Goal: Task Accomplishment & Management: Complete application form

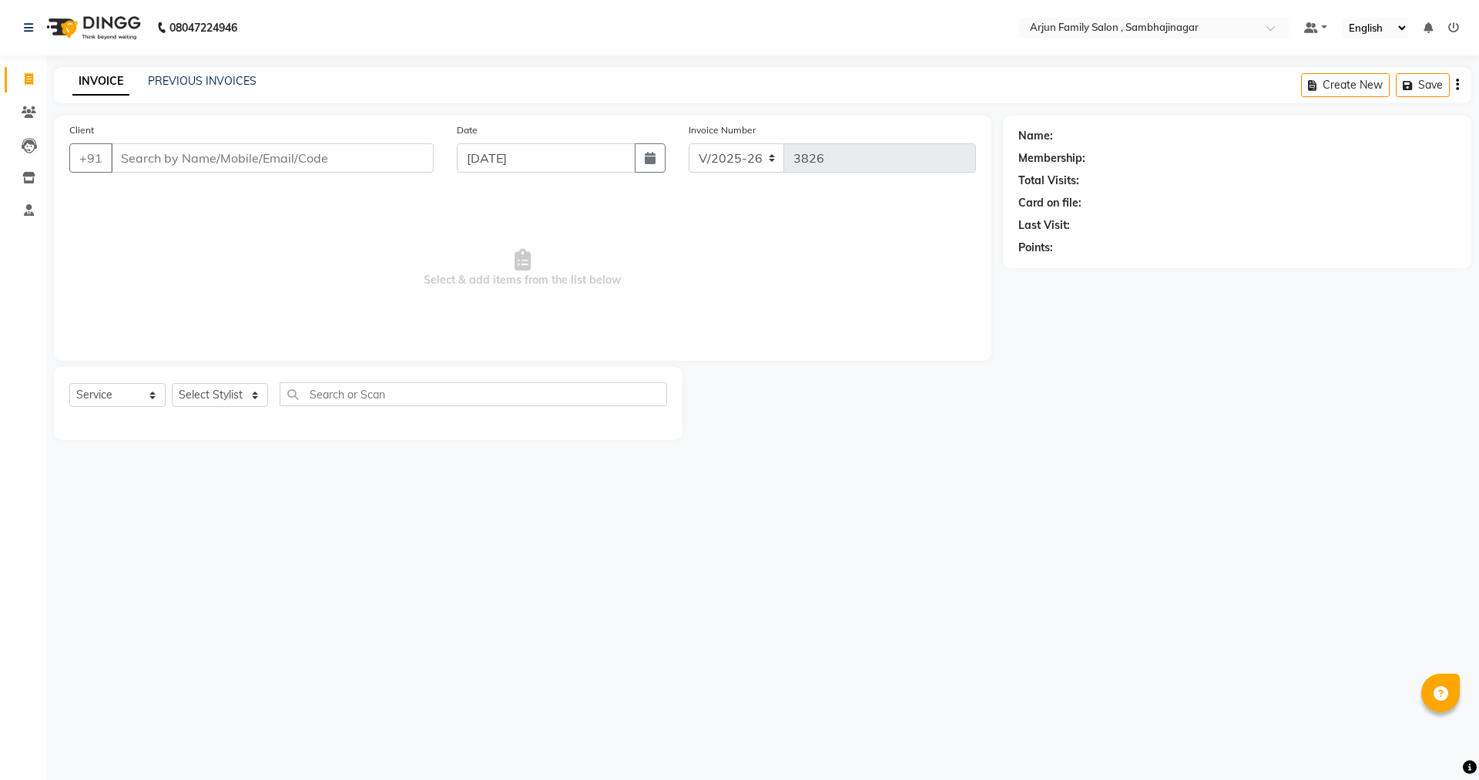
select select "6947"
select select "service"
click at [260, 170] on input "Client" at bounding box center [272, 157] width 323 height 29
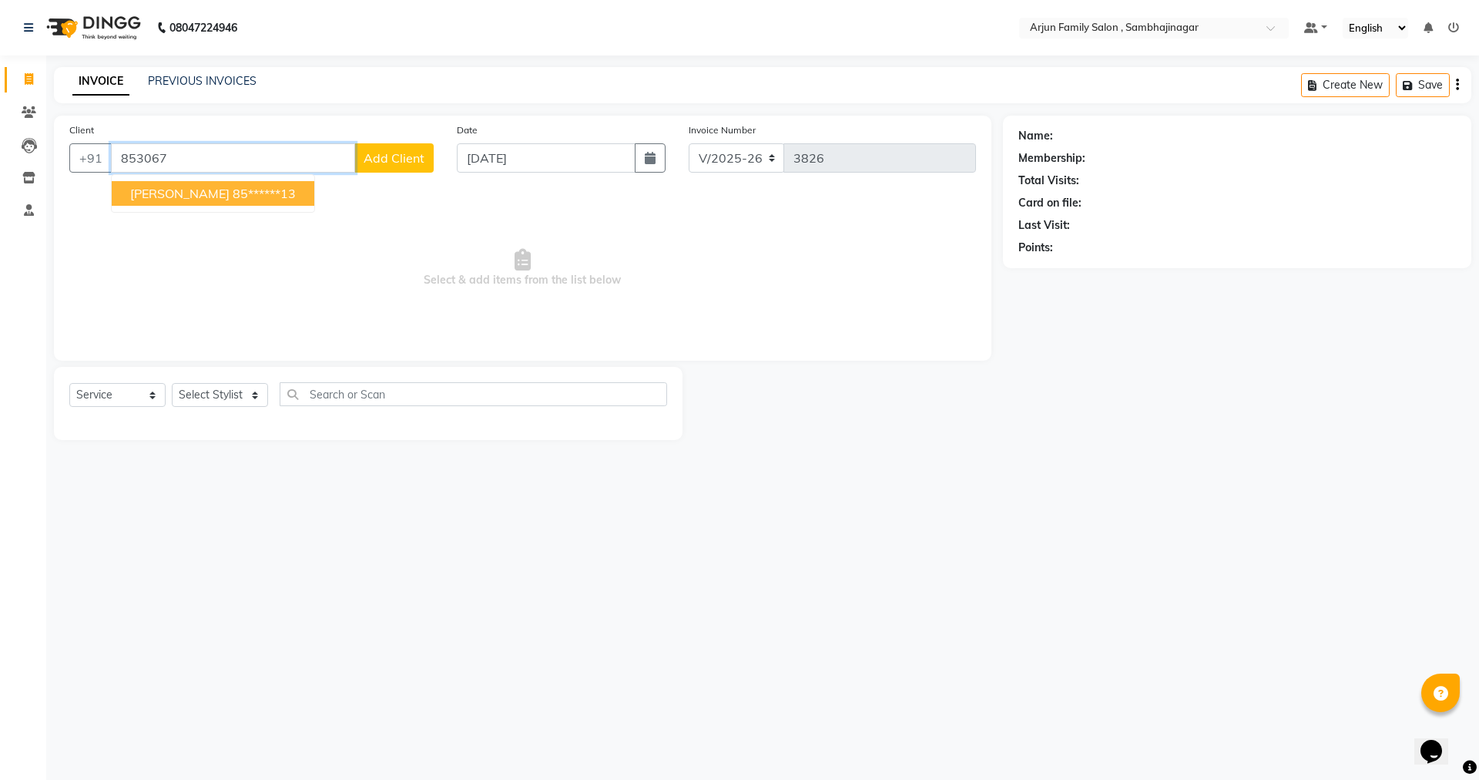
click at [183, 205] on button "[PERSON_NAME] 85******13" at bounding box center [213, 193] width 203 height 25
type input "85******13"
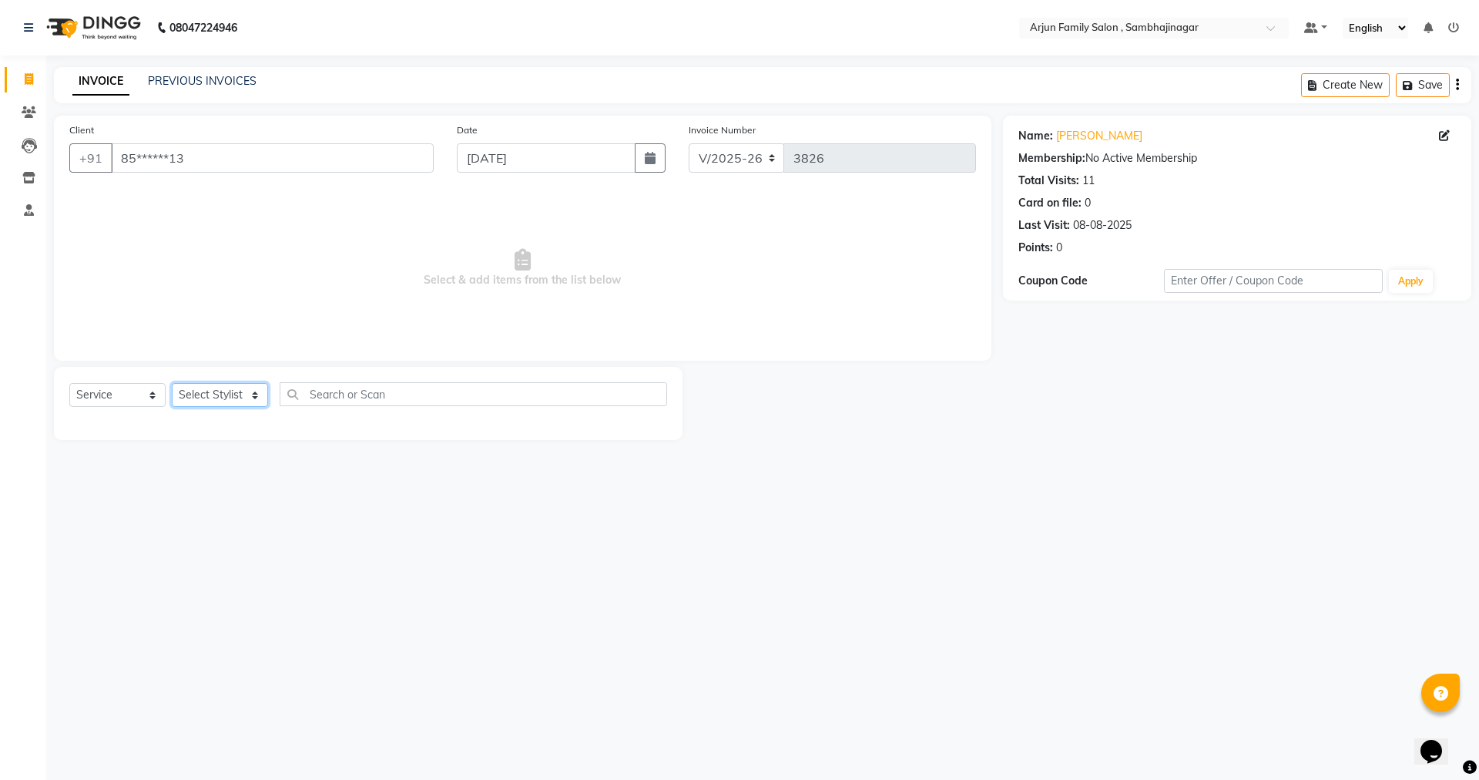
click at [221, 397] on select "Select Stylist arjun [PERSON_NAME] [PERSON_NAME] [PERSON_NAME] [PERSON_NAME]" at bounding box center [220, 395] width 96 height 24
select select "84506"
click at [172, 383] on select "Select Stylist arjun [PERSON_NAME] [PERSON_NAME] [PERSON_NAME] [PERSON_NAME]" at bounding box center [220, 395] width 96 height 24
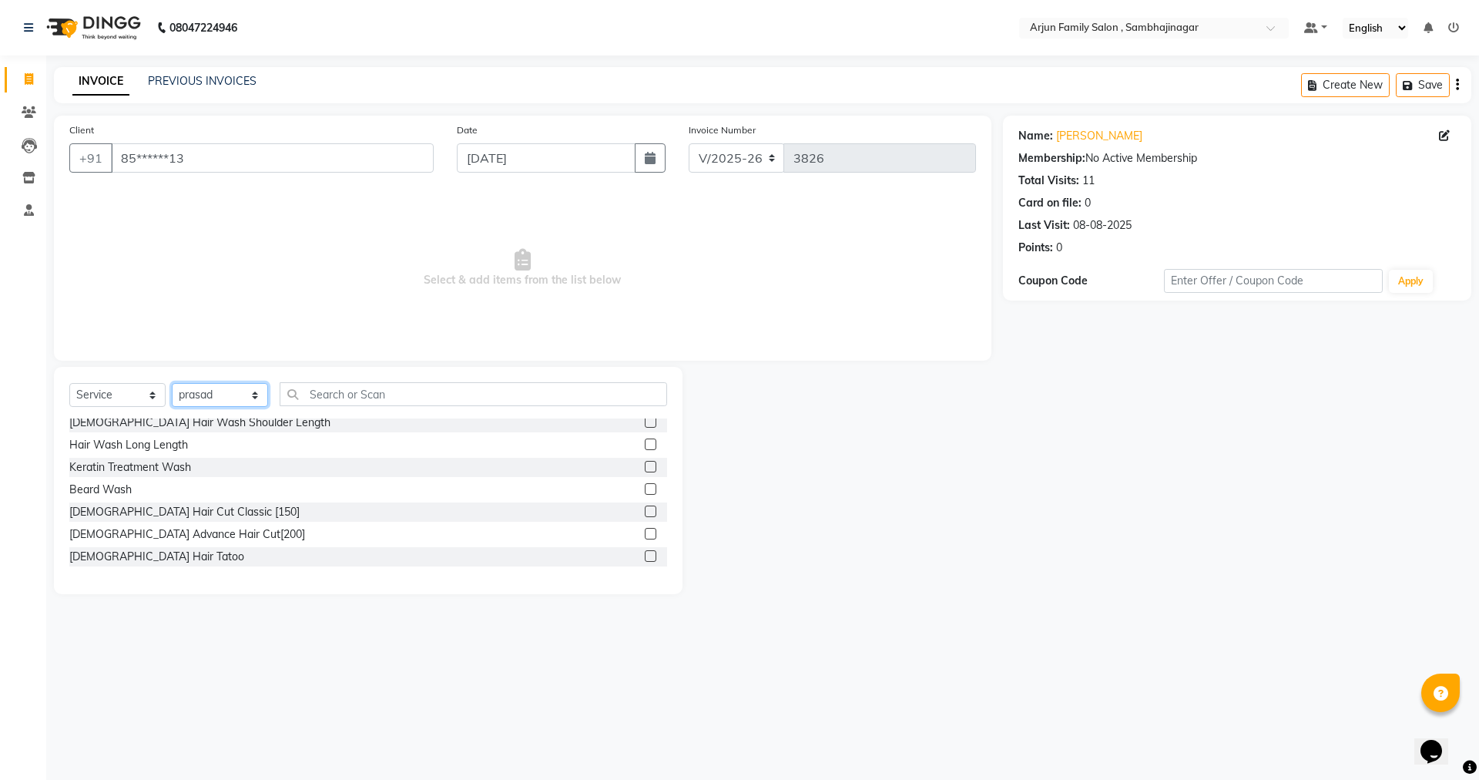
scroll to position [77, 0]
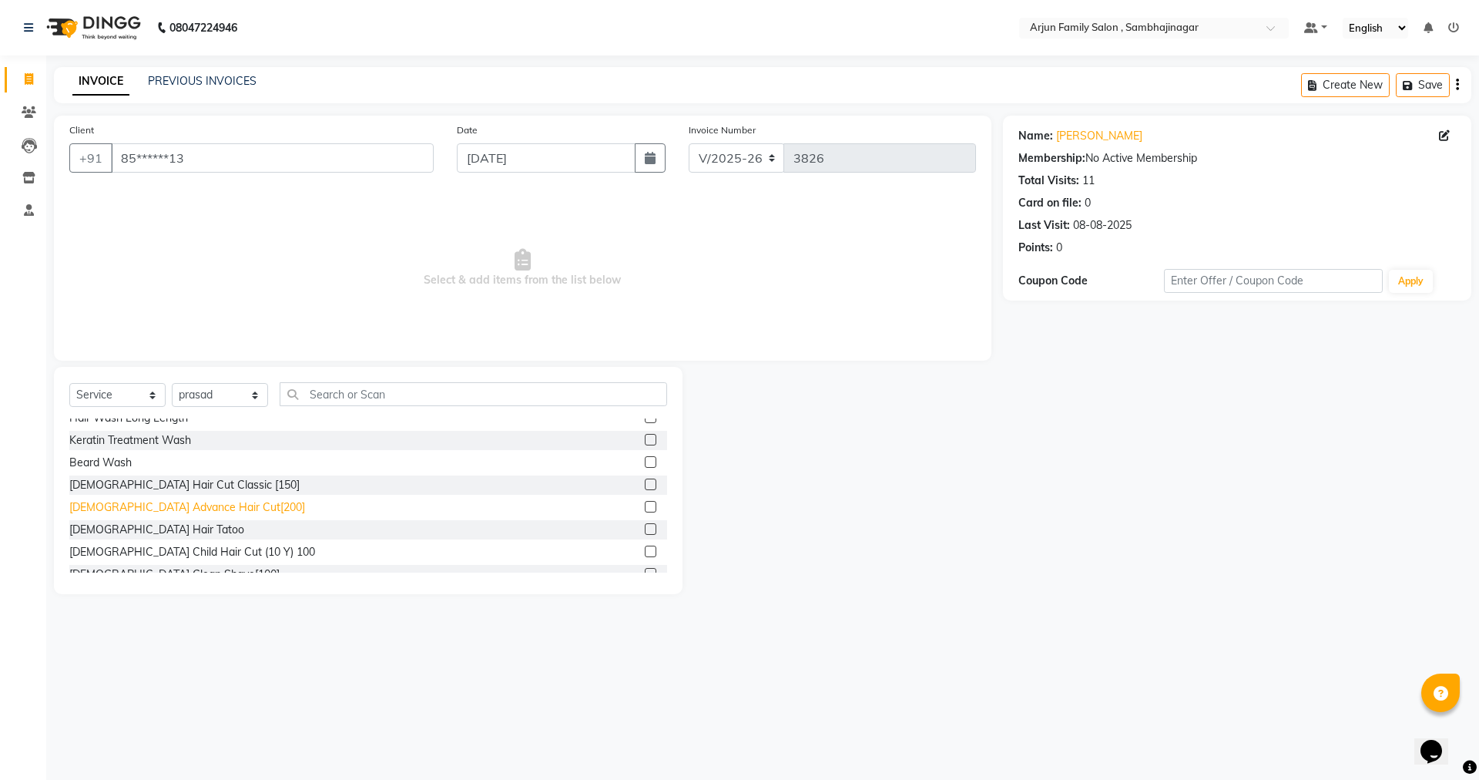
click at [141, 512] on div "[DEMOGRAPHIC_DATA] Advance Hair Cut[200]" at bounding box center [187, 507] width 236 height 16
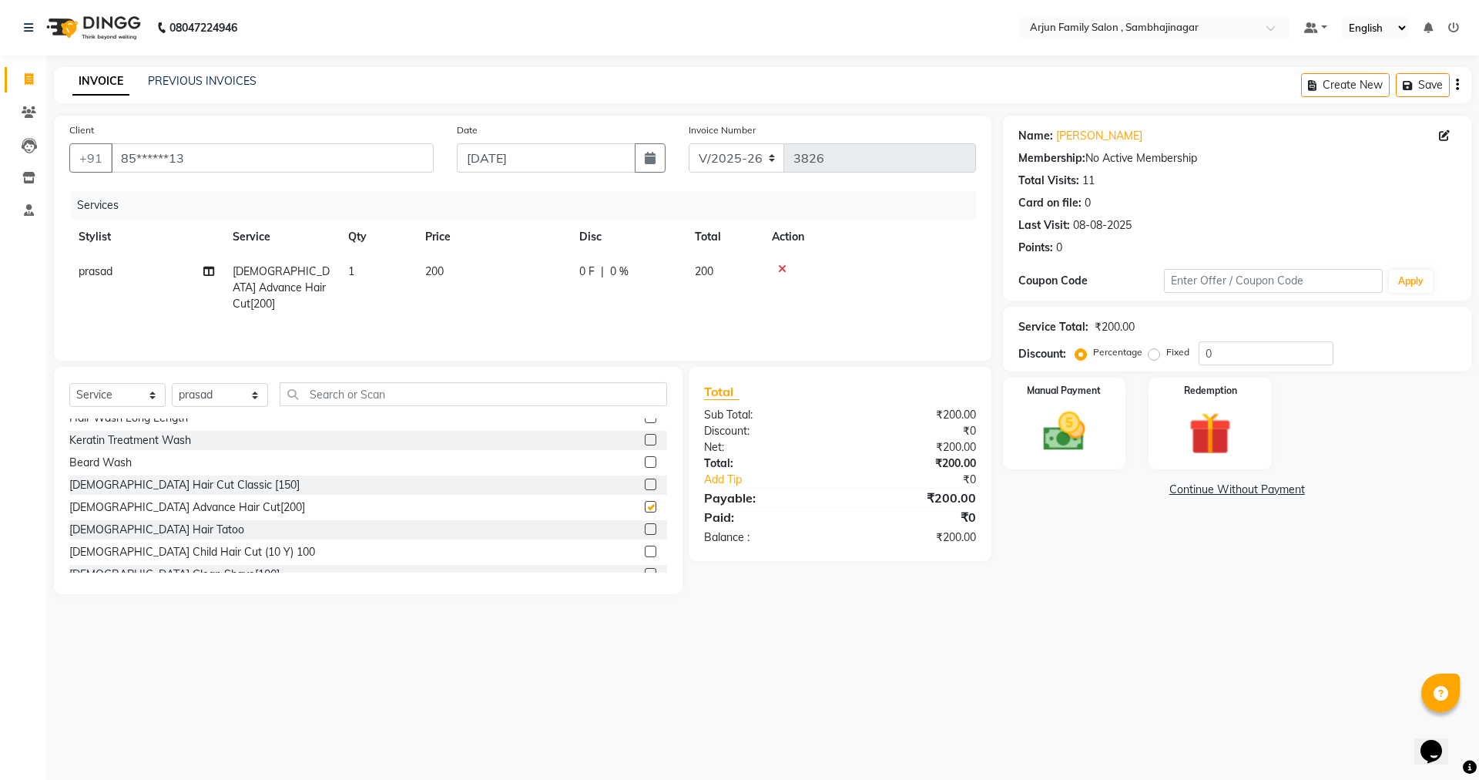
checkbox input "false"
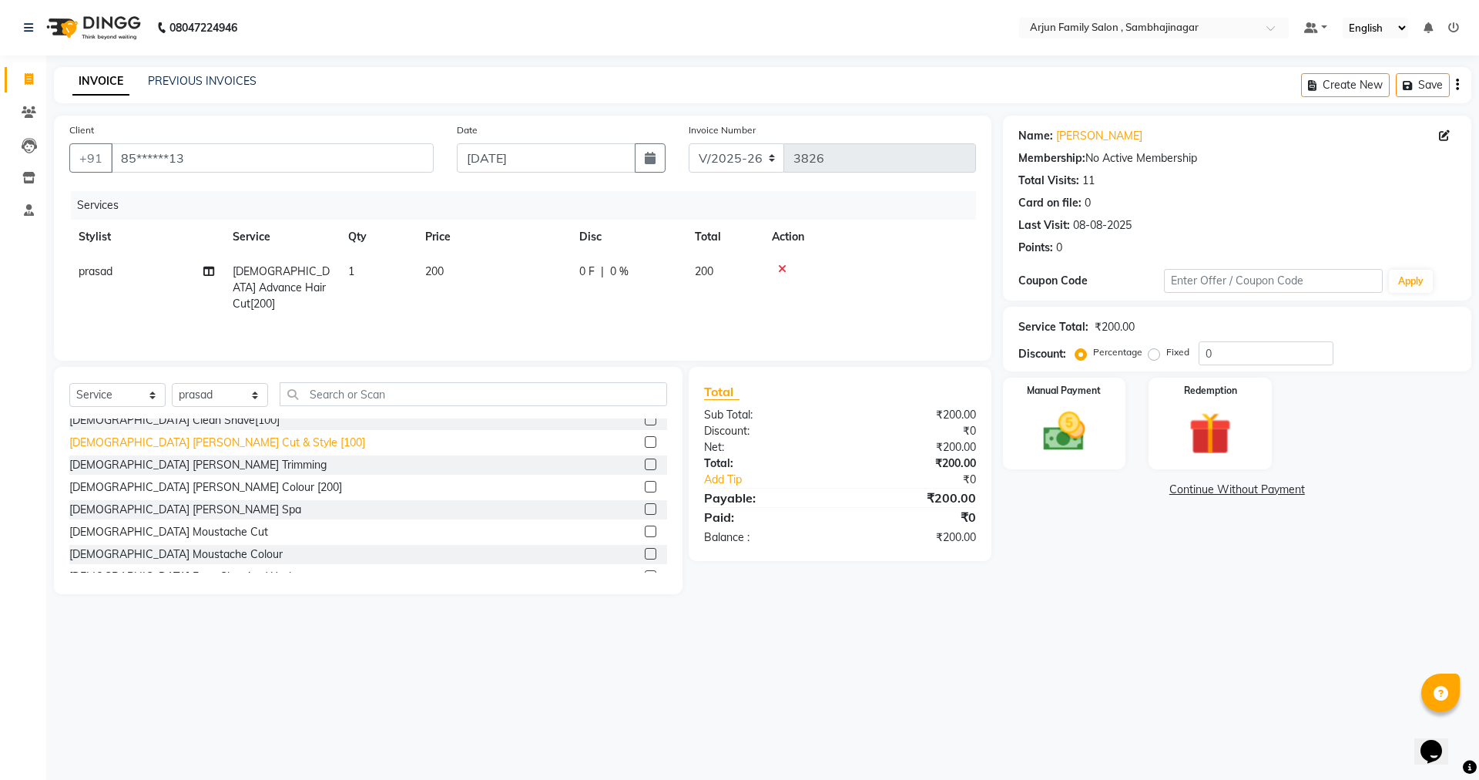
click at [133, 441] on div "[DEMOGRAPHIC_DATA] [PERSON_NAME] Cut & Style [100]" at bounding box center [217, 443] width 296 height 16
checkbox input "false"
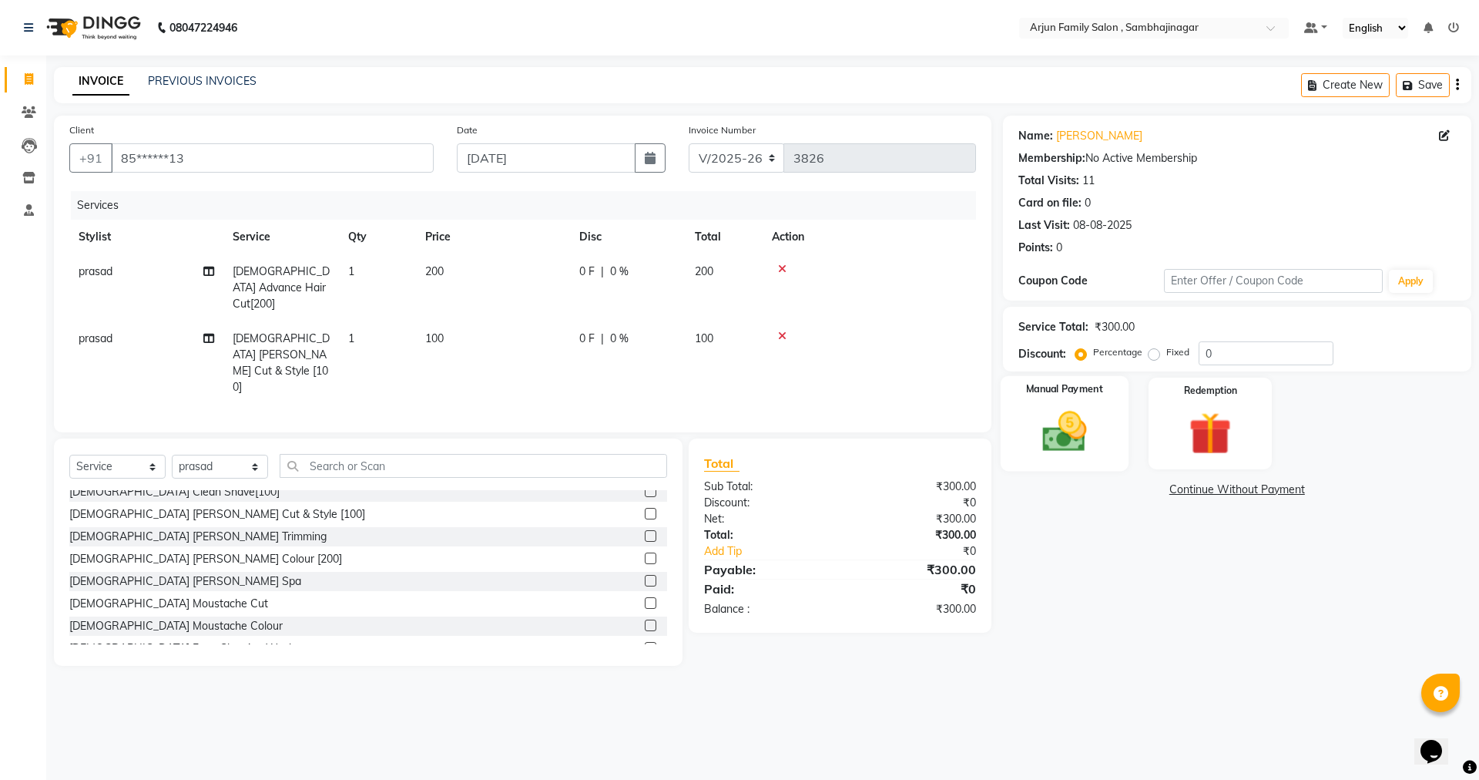
click at [1086, 435] on img at bounding box center [1065, 431] width 72 height 51
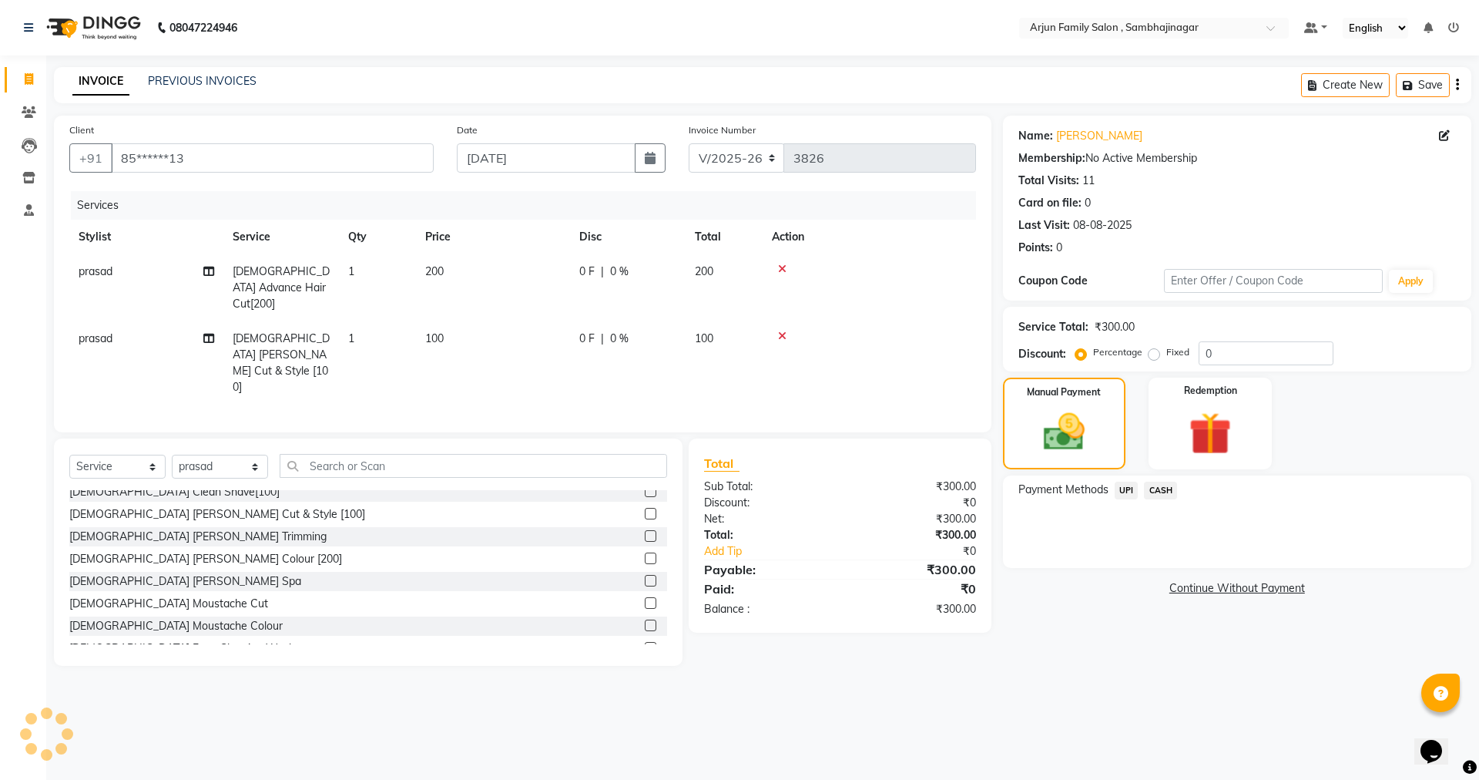
click at [1126, 487] on span "UPI" at bounding box center [1127, 491] width 24 height 18
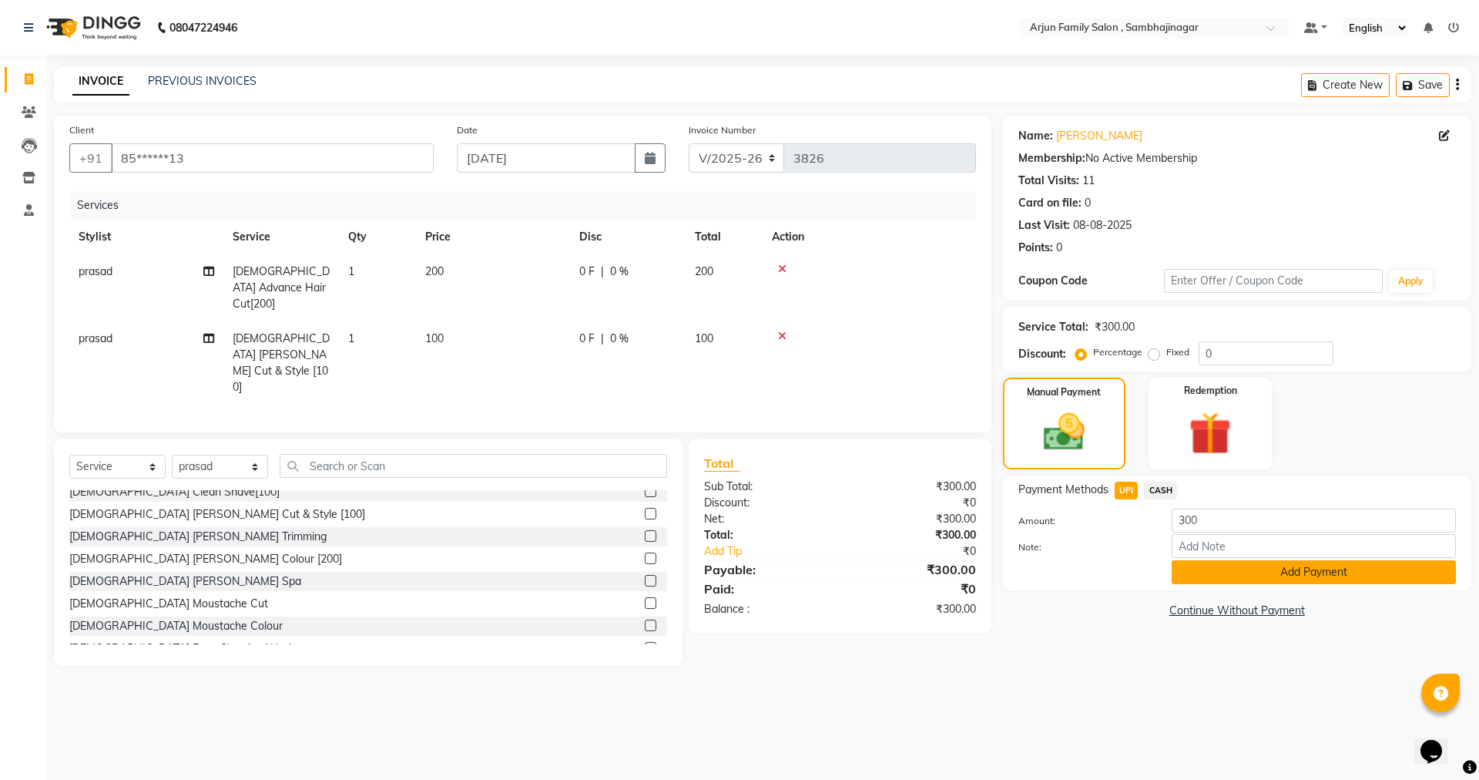
click at [1229, 579] on button "Add Payment" at bounding box center [1314, 572] width 284 height 24
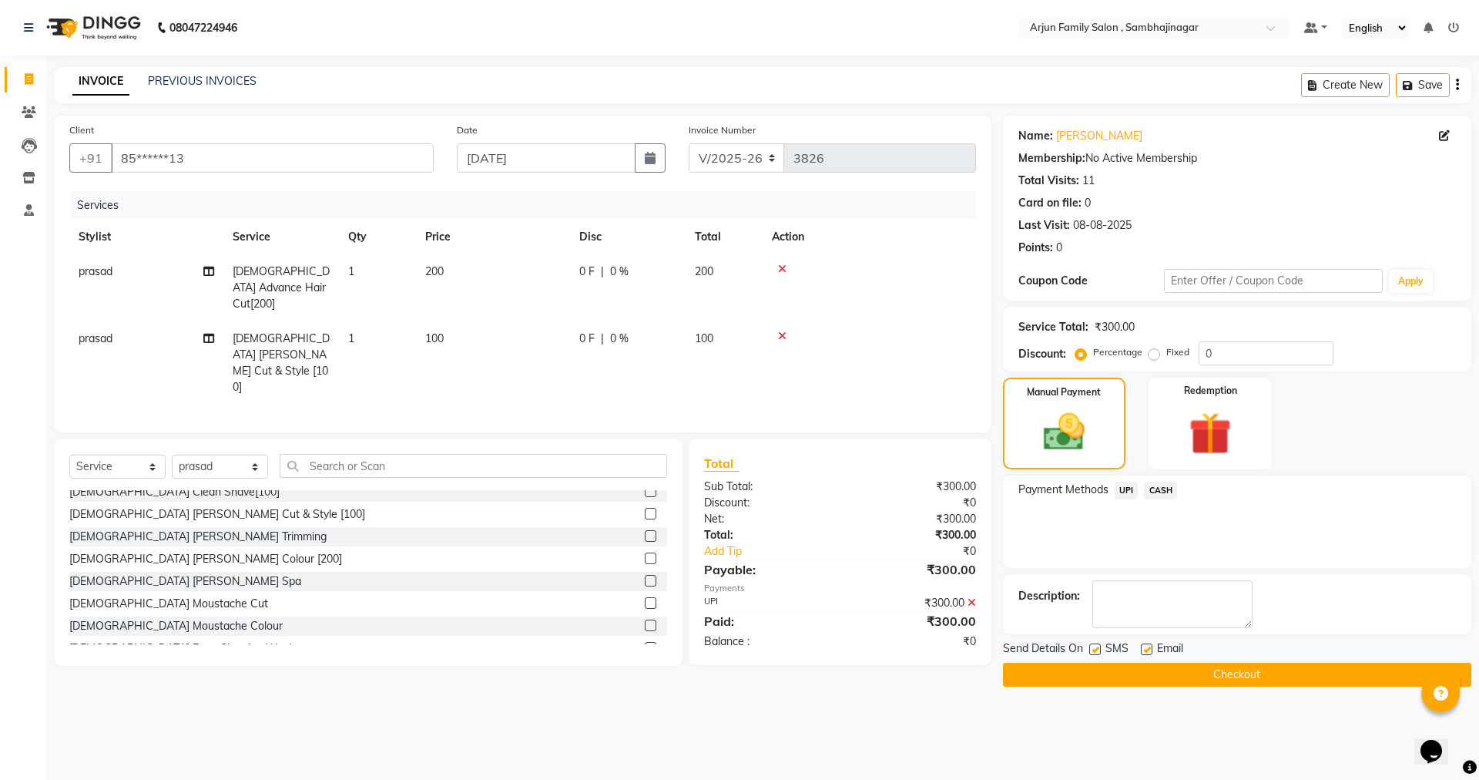
click at [1235, 679] on button "Checkout" at bounding box center [1237, 675] width 468 height 24
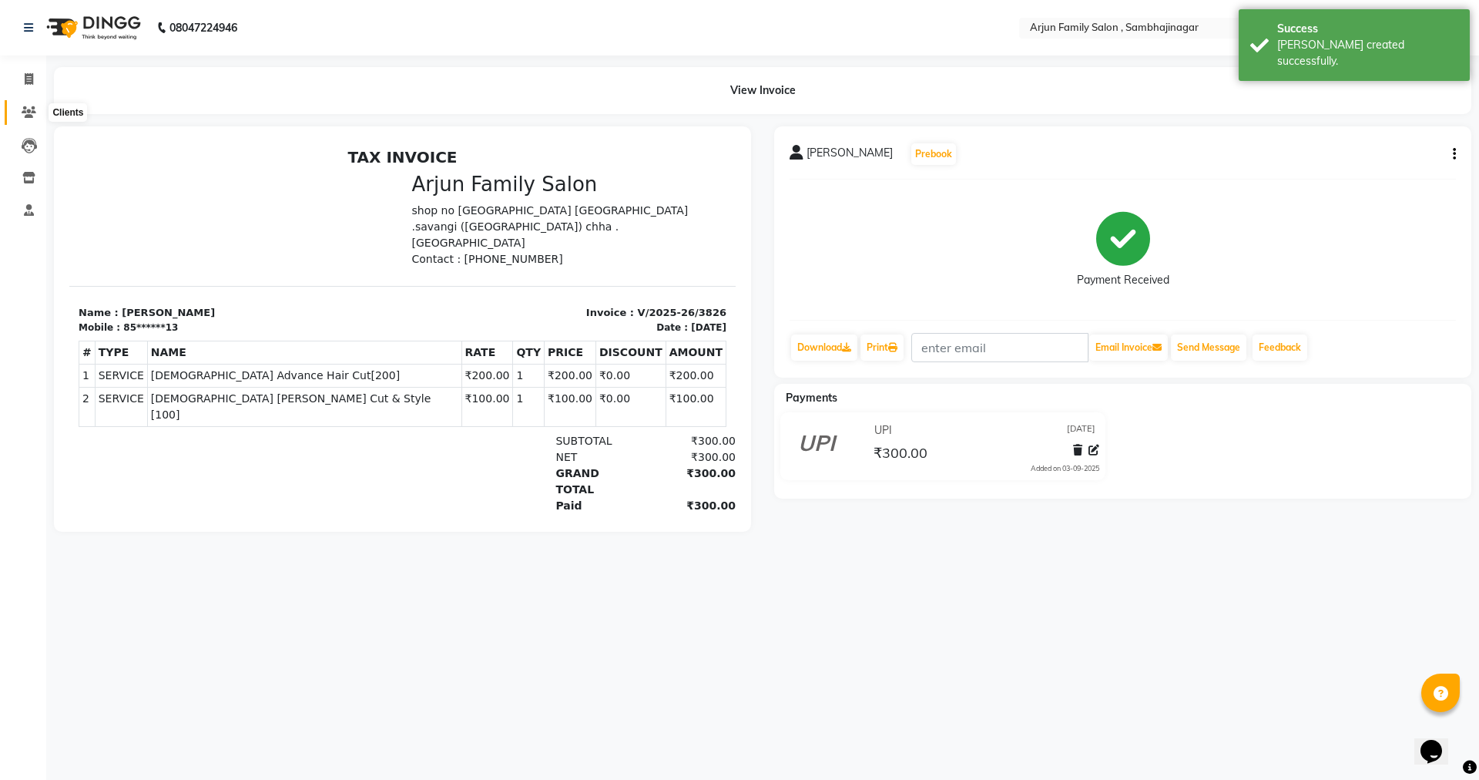
drag, startPoint x: 31, startPoint y: 110, endPoint x: 40, endPoint y: 111, distance: 9.3
click at [31, 112] on icon at bounding box center [29, 112] width 15 height 12
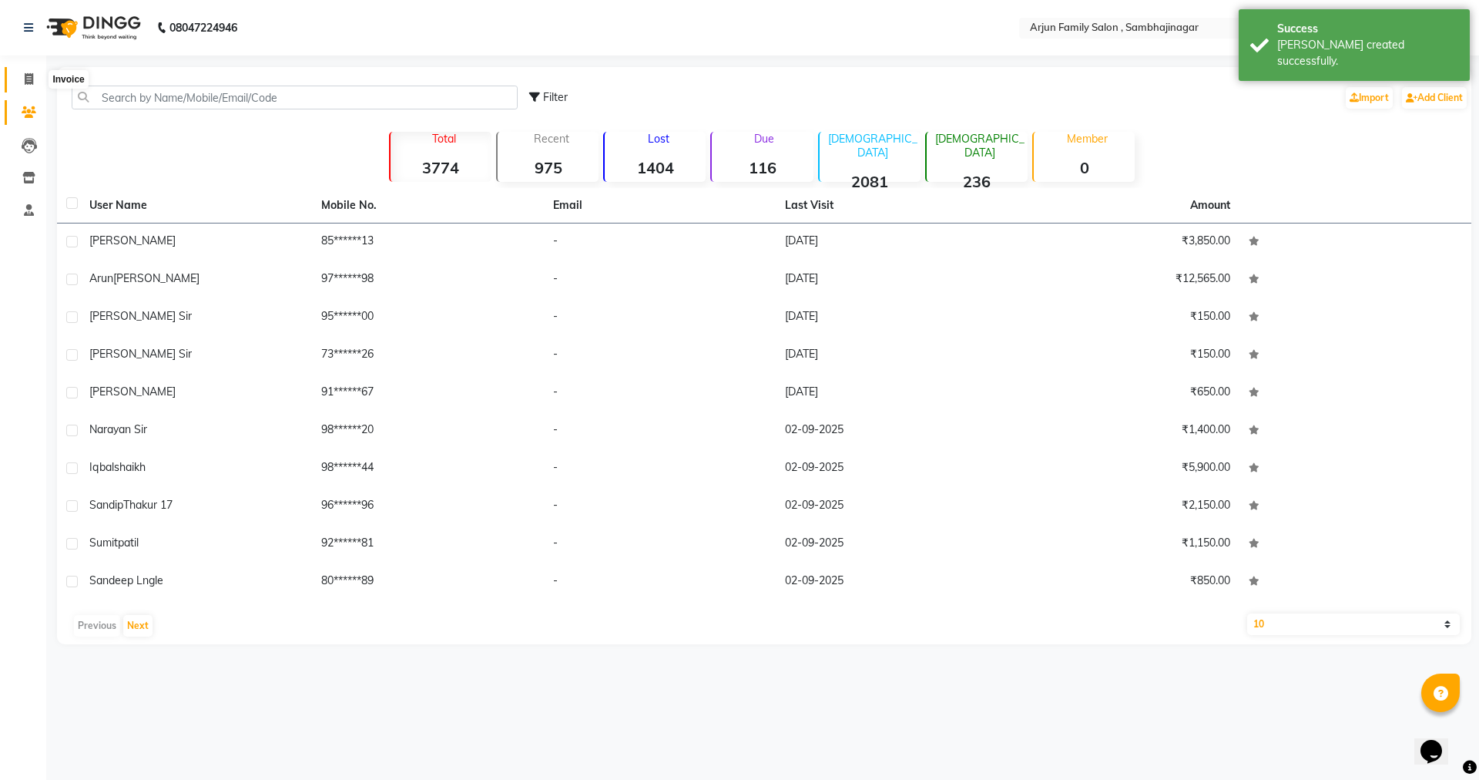
click at [28, 78] on icon at bounding box center [29, 79] width 8 height 12
select select "service"
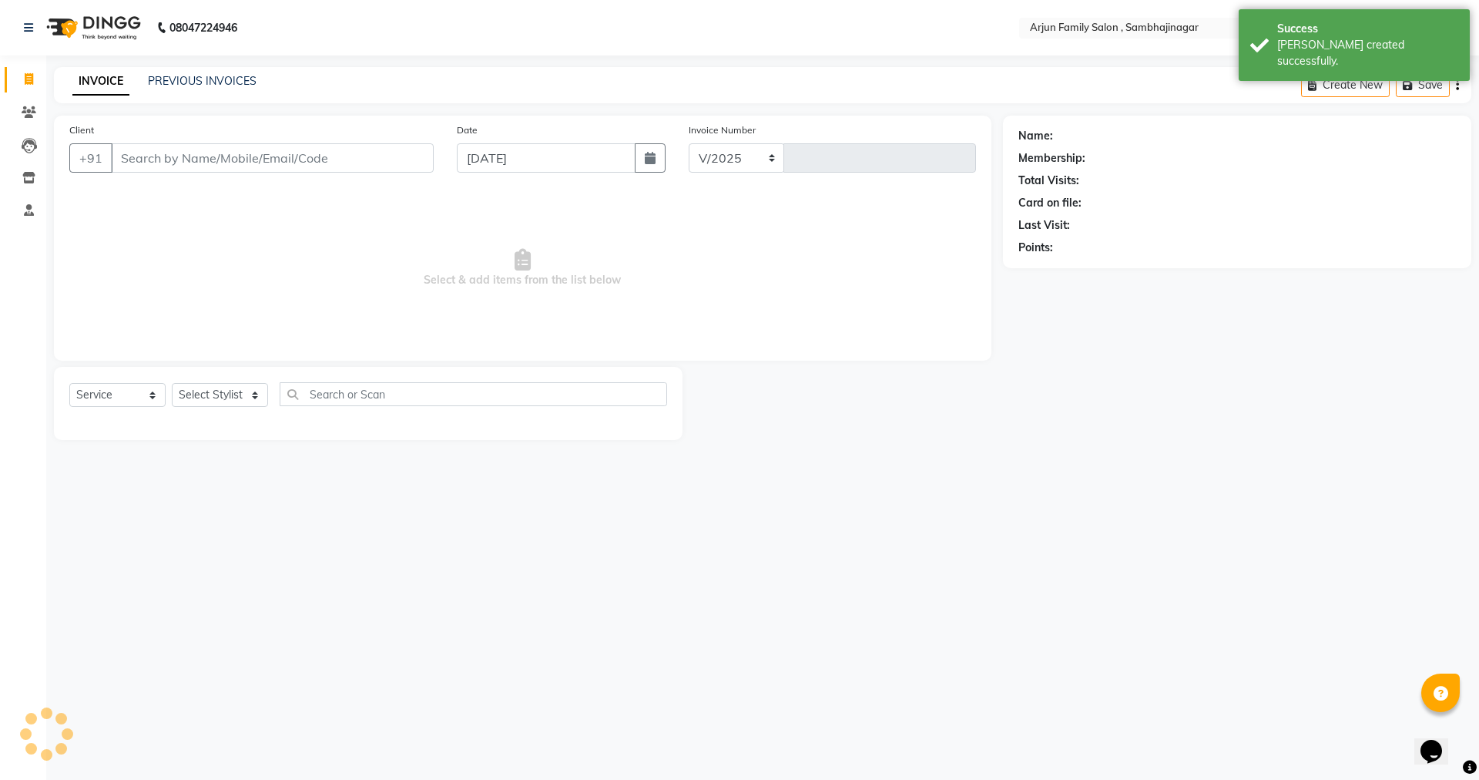
select select "6947"
type input "3827"
click at [173, 83] on link "PREVIOUS INVOICES" at bounding box center [202, 81] width 109 height 14
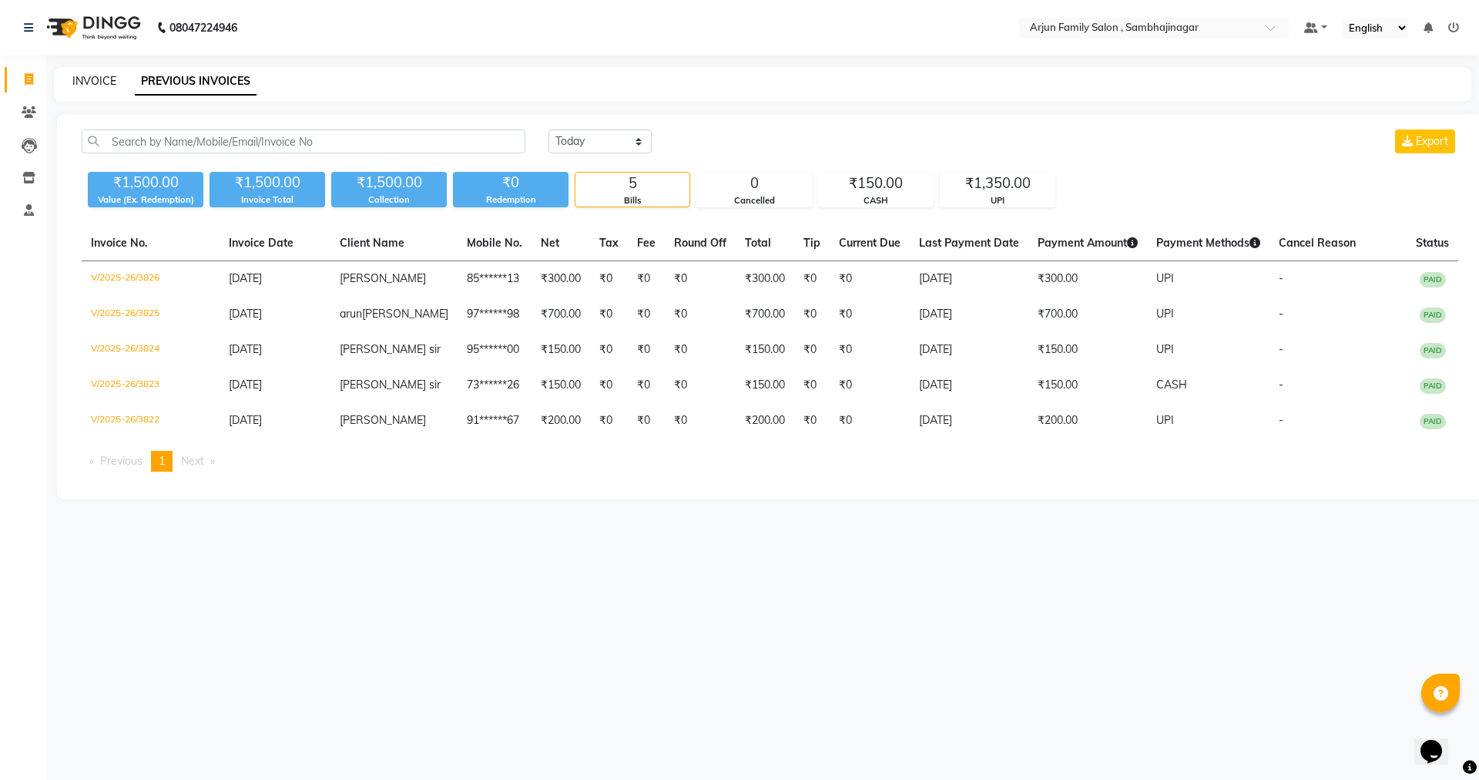
click at [79, 81] on link "INVOICE" at bounding box center [94, 81] width 44 height 14
select select "service"
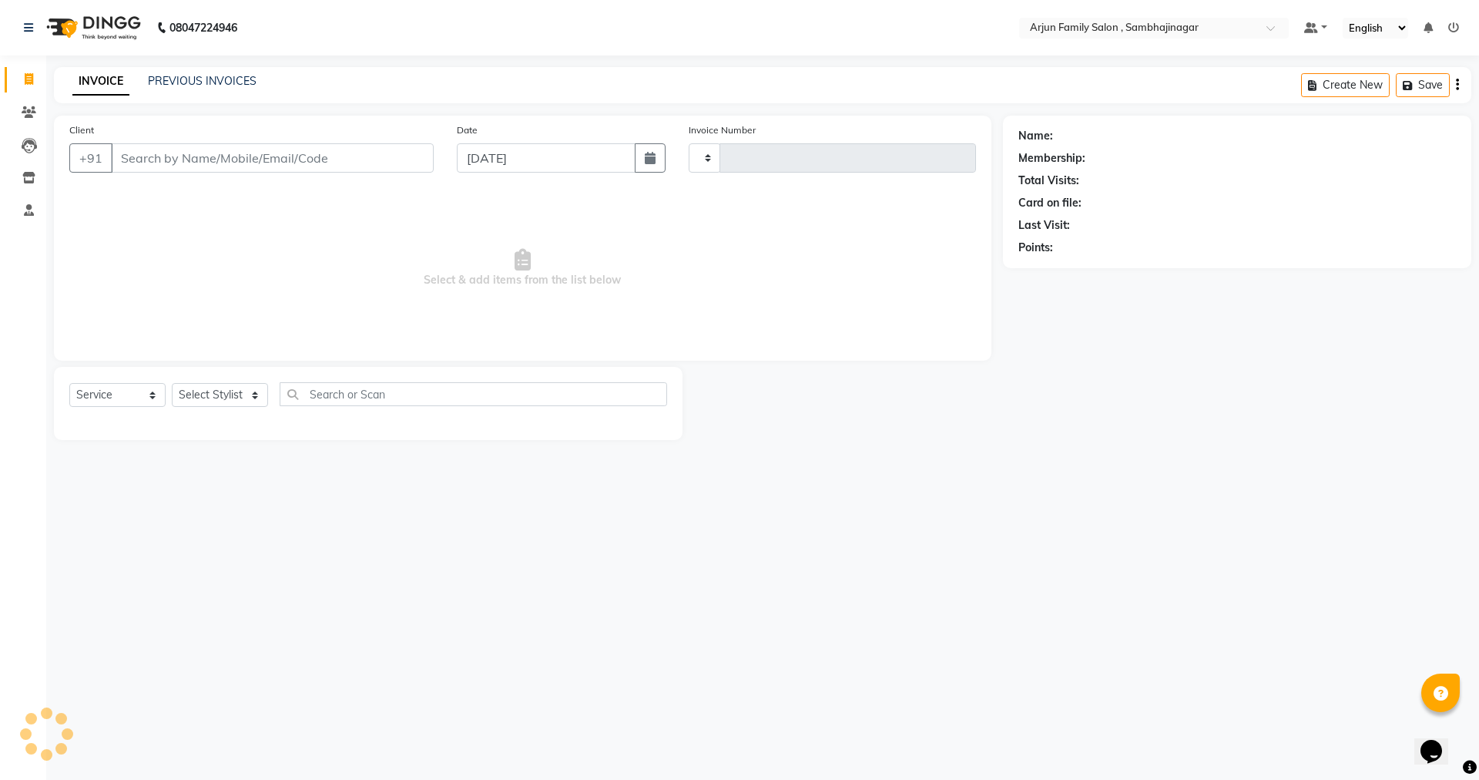
type input "3827"
select select "6947"
type input "9579001024"
click at [375, 152] on button "Add Client" at bounding box center [393, 157] width 79 height 29
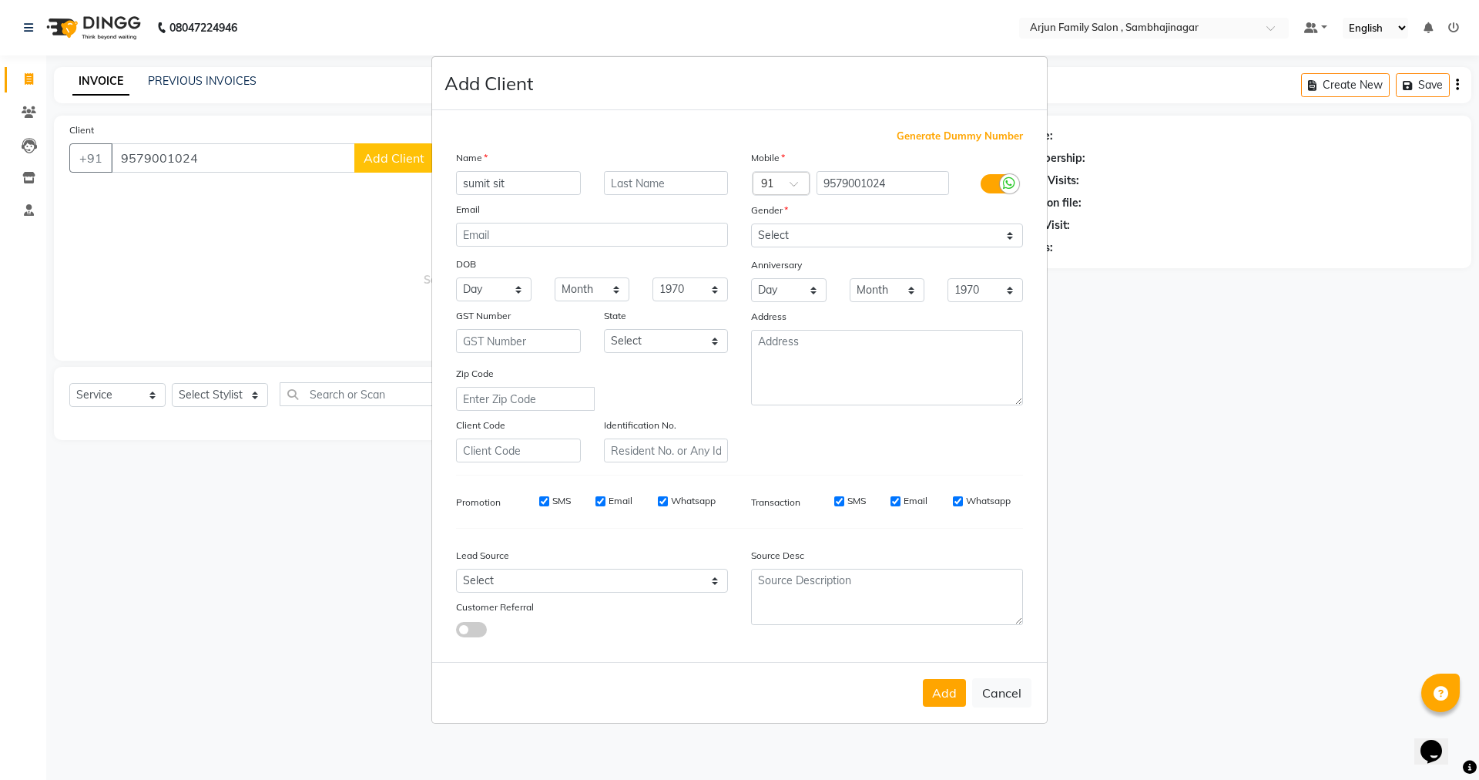
type input "sumit sit"
drag, startPoint x: 801, startPoint y: 237, endPoint x: 806, endPoint y: 244, distance: 9.0
click at [801, 237] on select "Select [DEMOGRAPHIC_DATA] [DEMOGRAPHIC_DATA] Other Prefer Not To Say" at bounding box center [887, 235] width 272 height 24
select select "[DEMOGRAPHIC_DATA]"
click at [751, 223] on select "Select [DEMOGRAPHIC_DATA] [DEMOGRAPHIC_DATA] Other Prefer Not To Say" at bounding box center [887, 235] width 272 height 24
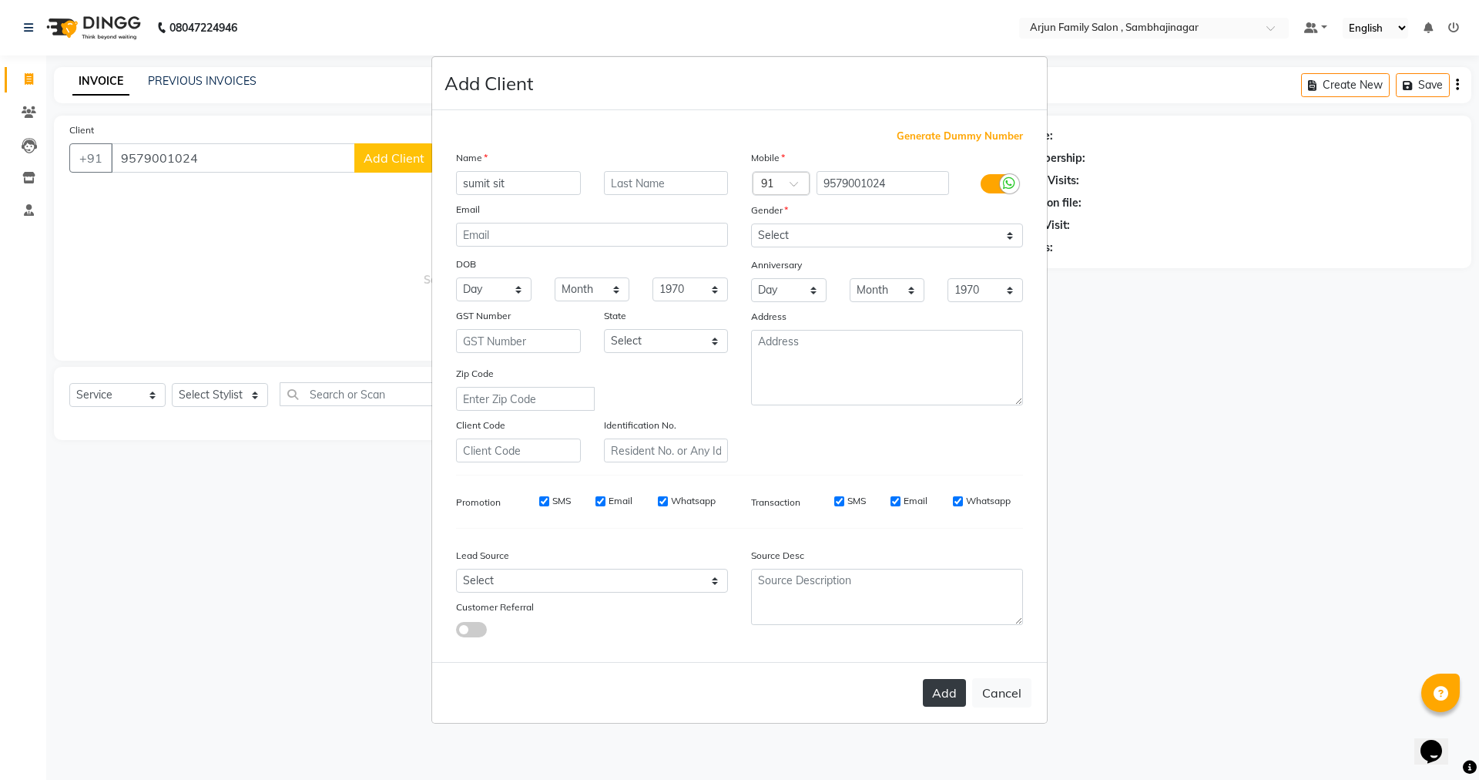
click at [947, 693] on button "Add" at bounding box center [944, 693] width 43 height 28
click at [825, 186] on input "9579001024" at bounding box center [883, 183] width 133 height 24
type input "9579001024"
click at [941, 680] on button "Add" at bounding box center [944, 693] width 43 height 28
type input "95******24"
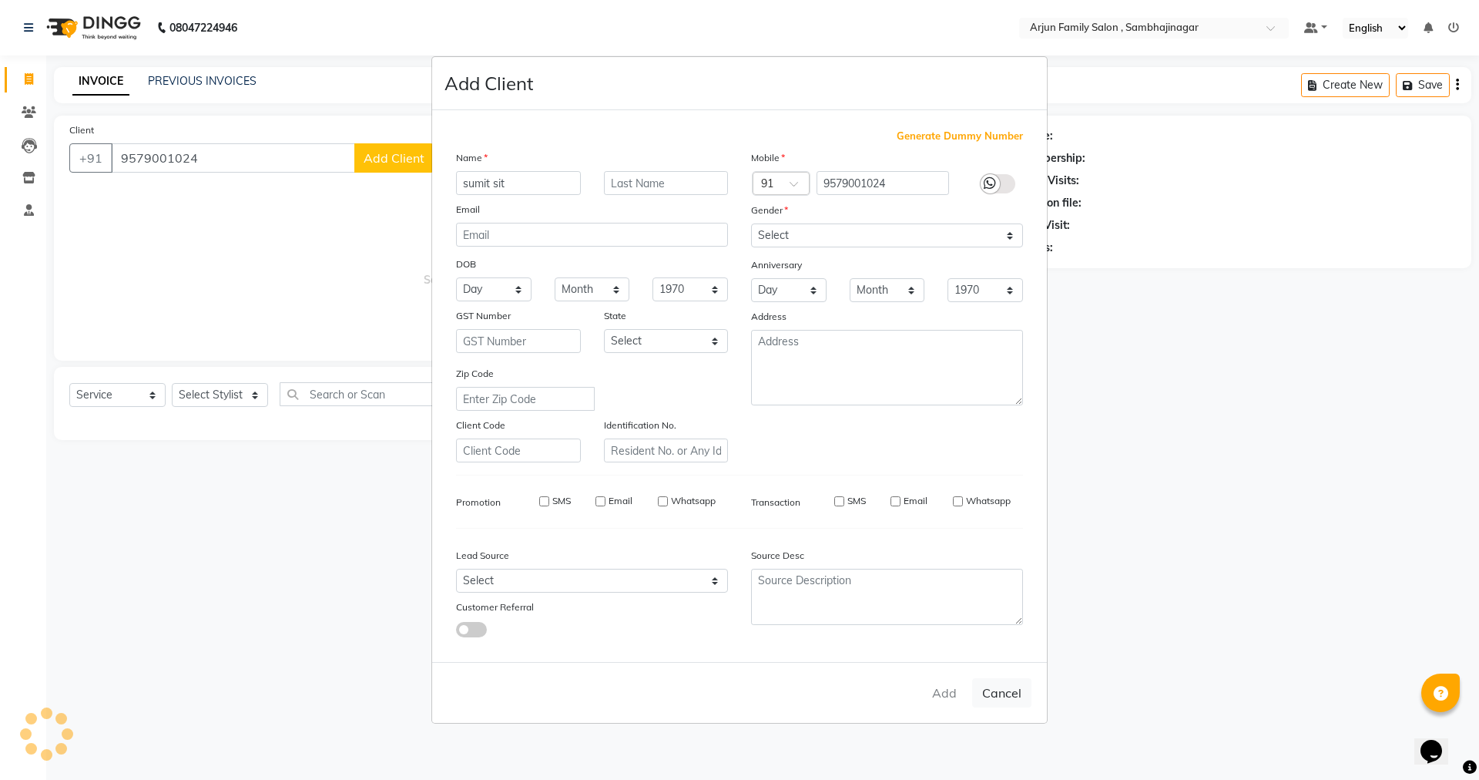
select select
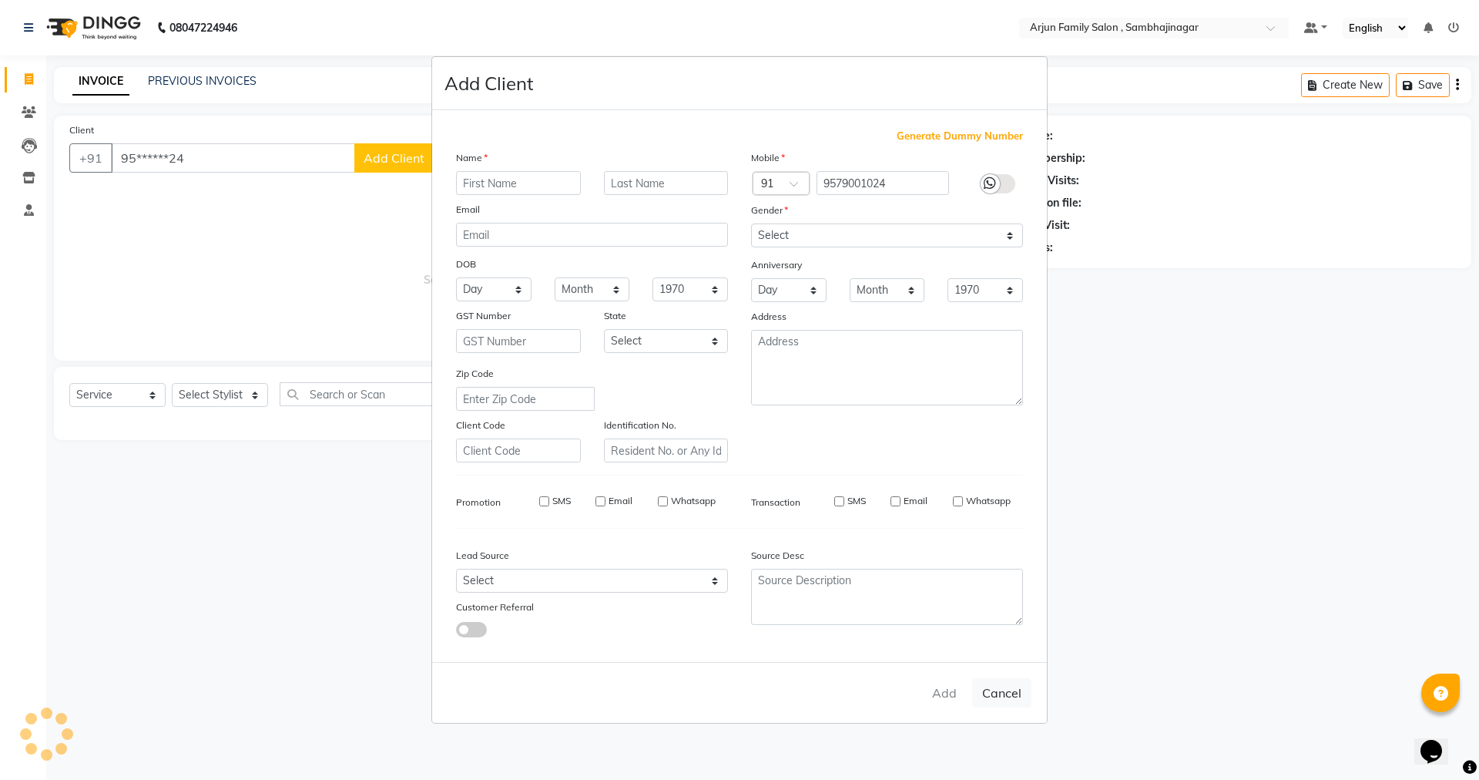
select select
checkbox input "false"
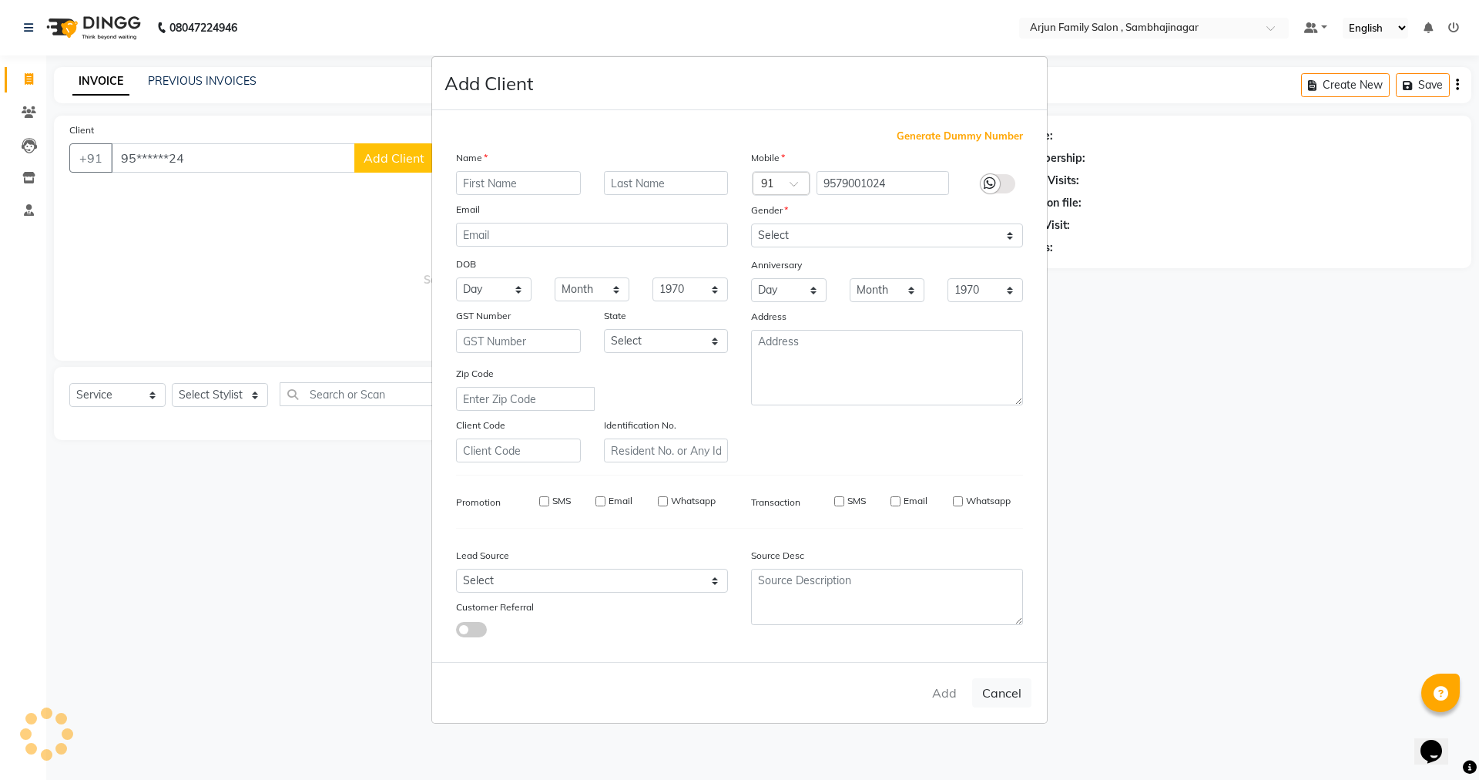
checkbox input "false"
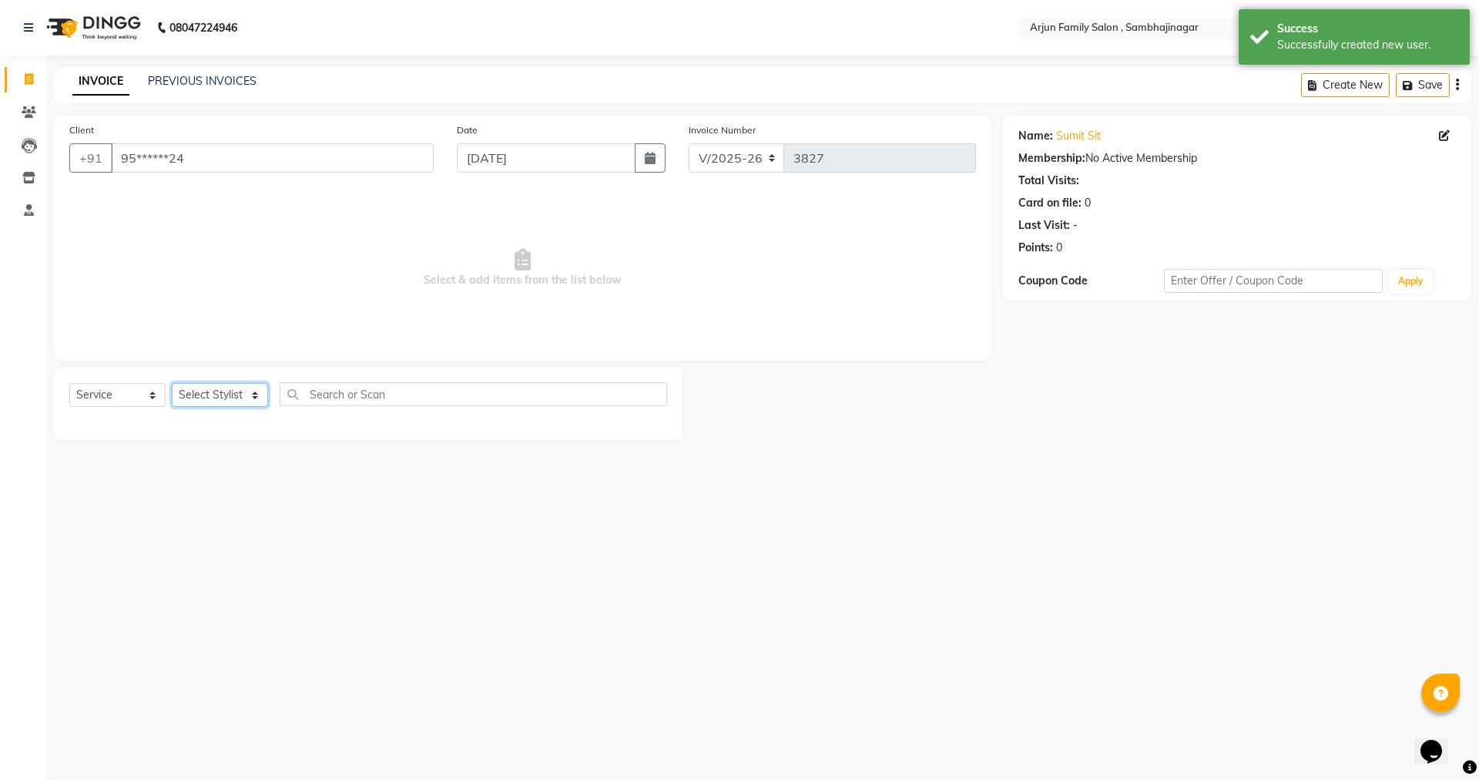
click at [233, 395] on select "Select Stylist arjun [PERSON_NAME] [PERSON_NAME] [PERSON_NAME] [PERSON_NAME]" at bounding box center [220, 395] width 96 height 24
click at [217, 391] on select "Select Stylist arjun [PERSON_NAME] [PERSON_NAME] [PERSON_NAME] [PERSON_NAME]" at bounding box center [220, 395] width 96 height 24
select select "54666"
click at [172, 383] on select "Select Stylist arjun [PERSON_NAME] [PERSON_NAME] [PERSON_NAME] [PERSON_NAME]" at bounding box center [220, 395] width 96 height 24
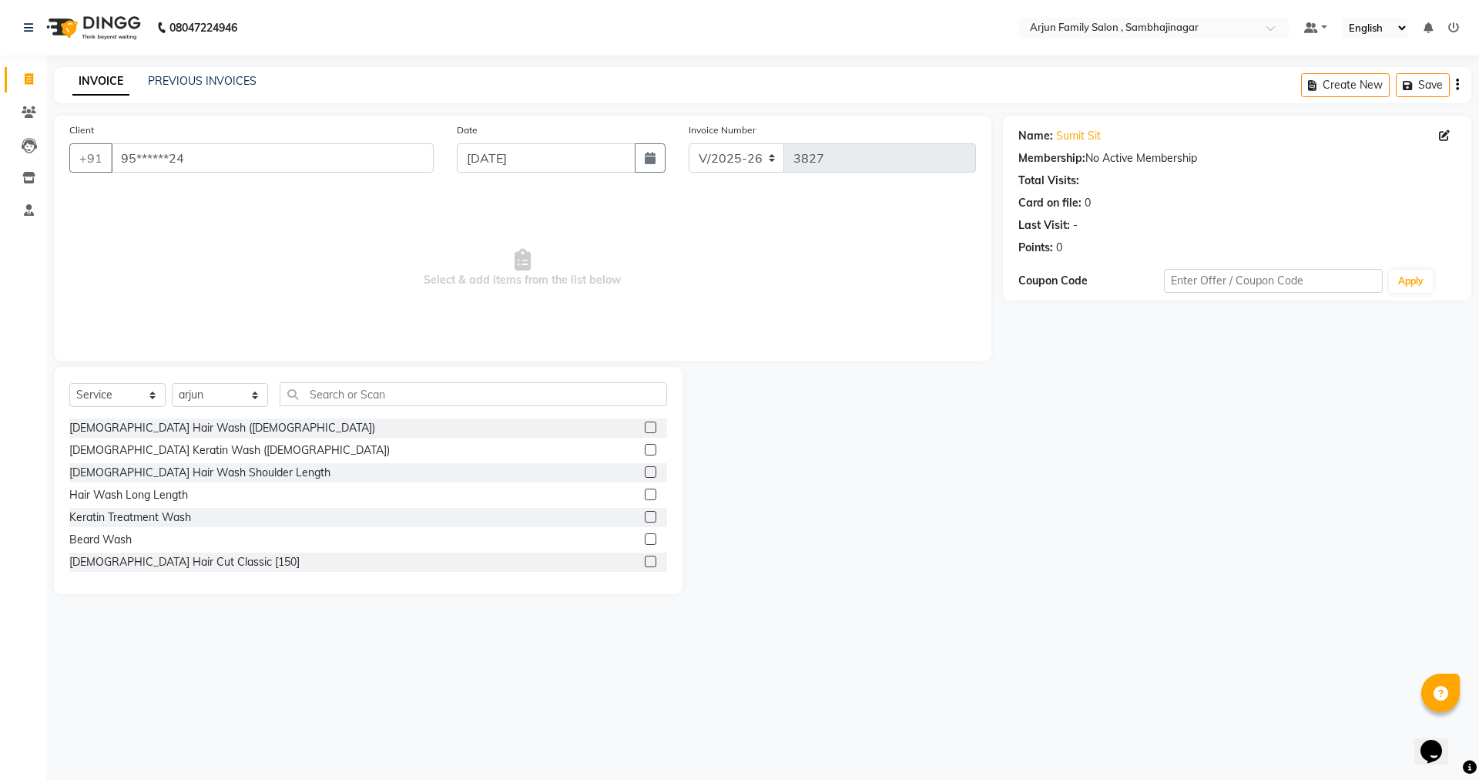
click at [209, 408] on div "Select Service Product Membership Package Voucher Prepaid Gift Card Select Styl…" at bounding box center [368, 400] width 598 height 36
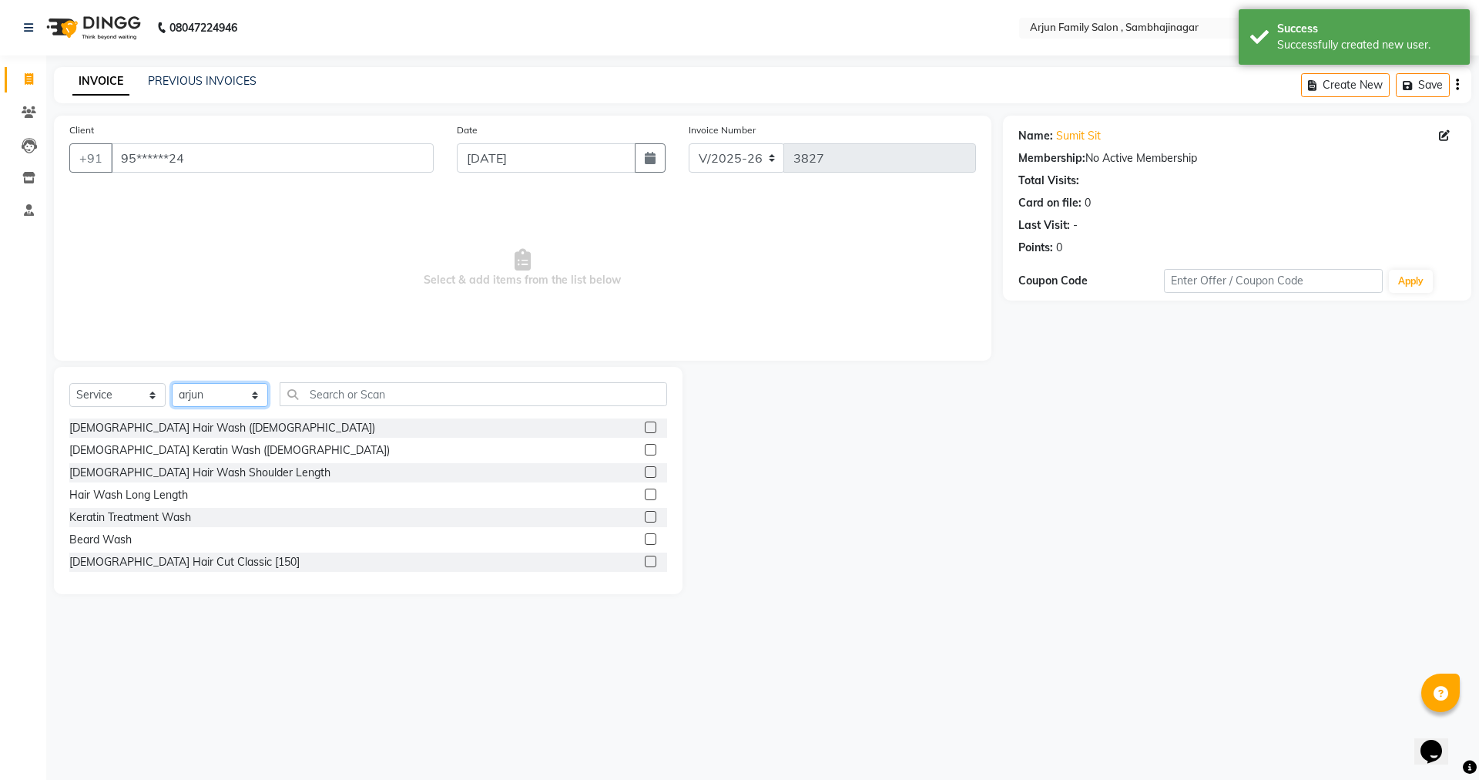
click at [210, 398] on select "Select Stylist arjun [PERSON_NAME] [PERSON_NAME] [PERSON_NAME] [PERSON_NAME]" at bounding box center [220, 395] width 96 height 24
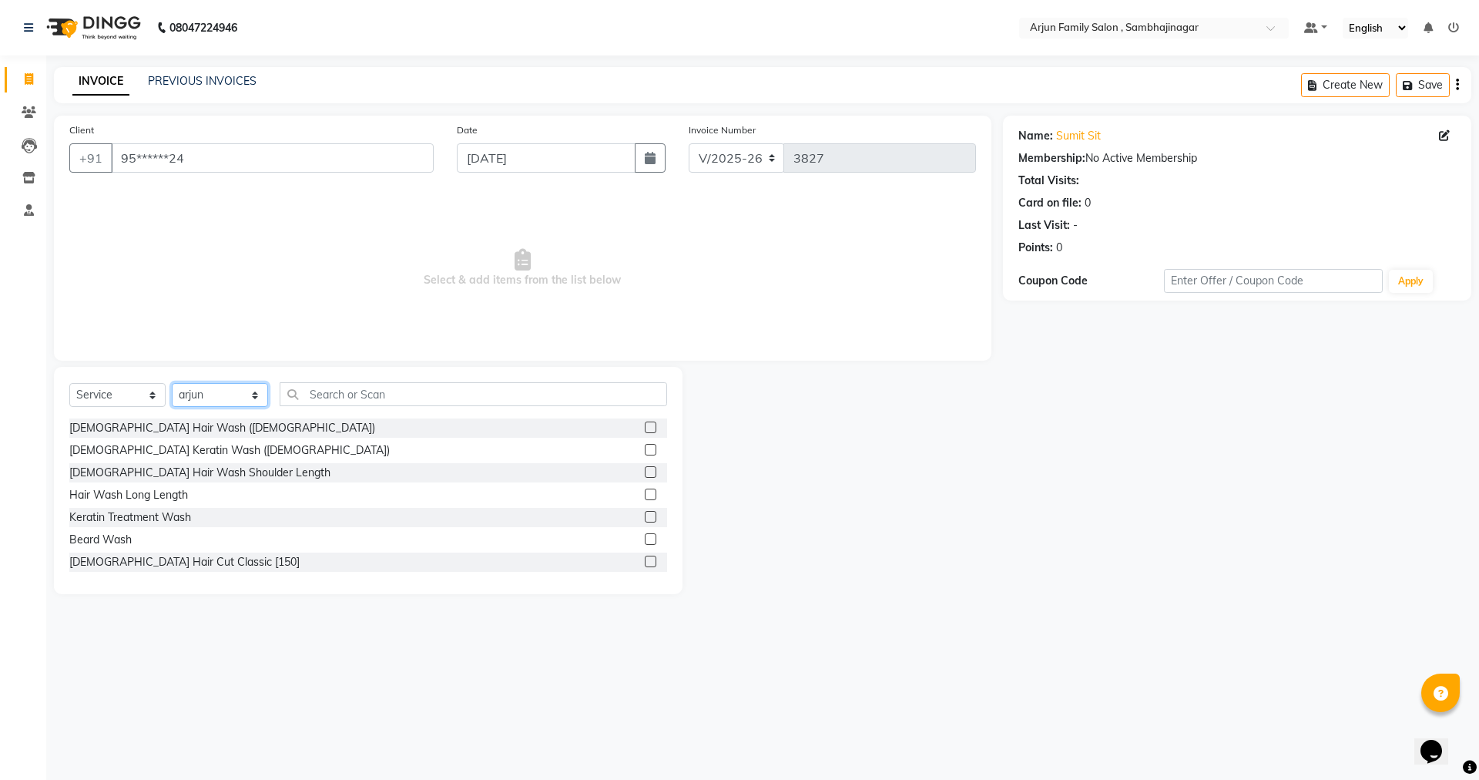
click at [172, 383] on select "Select Stylist arjun [PERSON_NAME] [PERSON_NAME] [PERSON_NAME] [PERSON_NAME]" at bounding box center [220, 395] width 96 height 24
click at [399, 395] on input "text" at bounding box center [474, 394] width 388 height 24
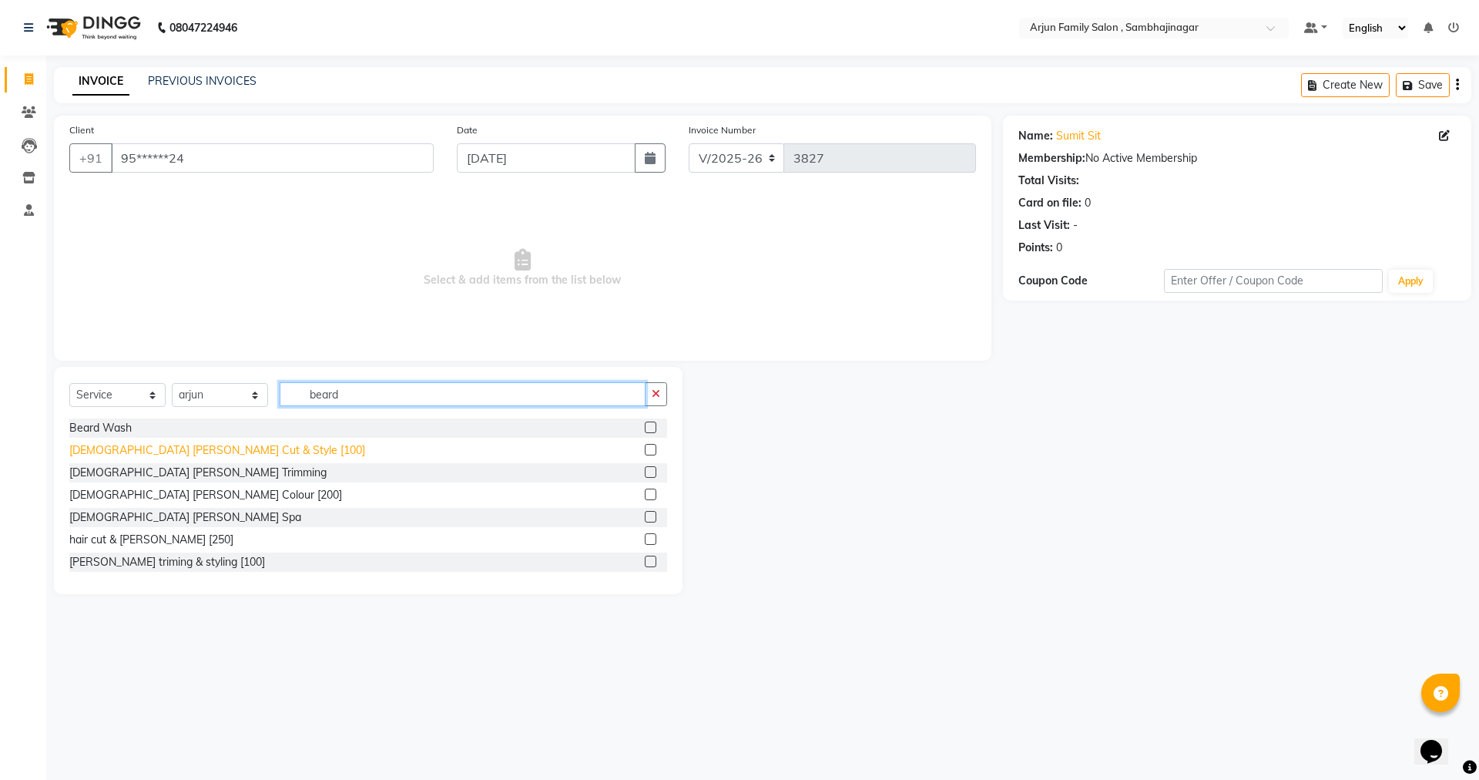
type input "beard"
click at [138, 450] on div "[DEMOGRAPHIC_DATA] [PERSON_NAME] Cut & Style [100]" at bounding box center [217, 450] width 296 height 16
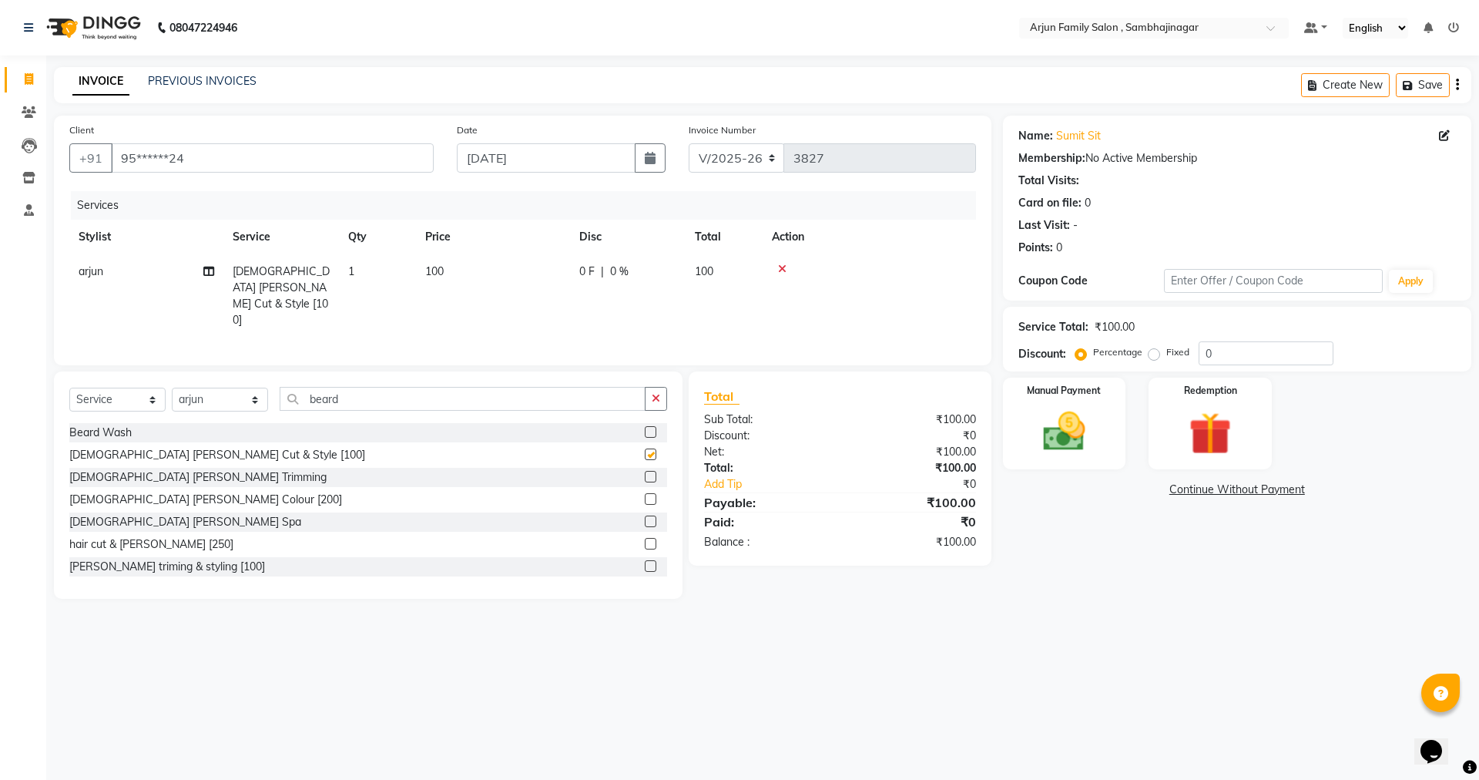
checkbox input "false"
click at [464, 394] on input "beard" at bounding box center [463, 399] width 366 height 24
type input "b"
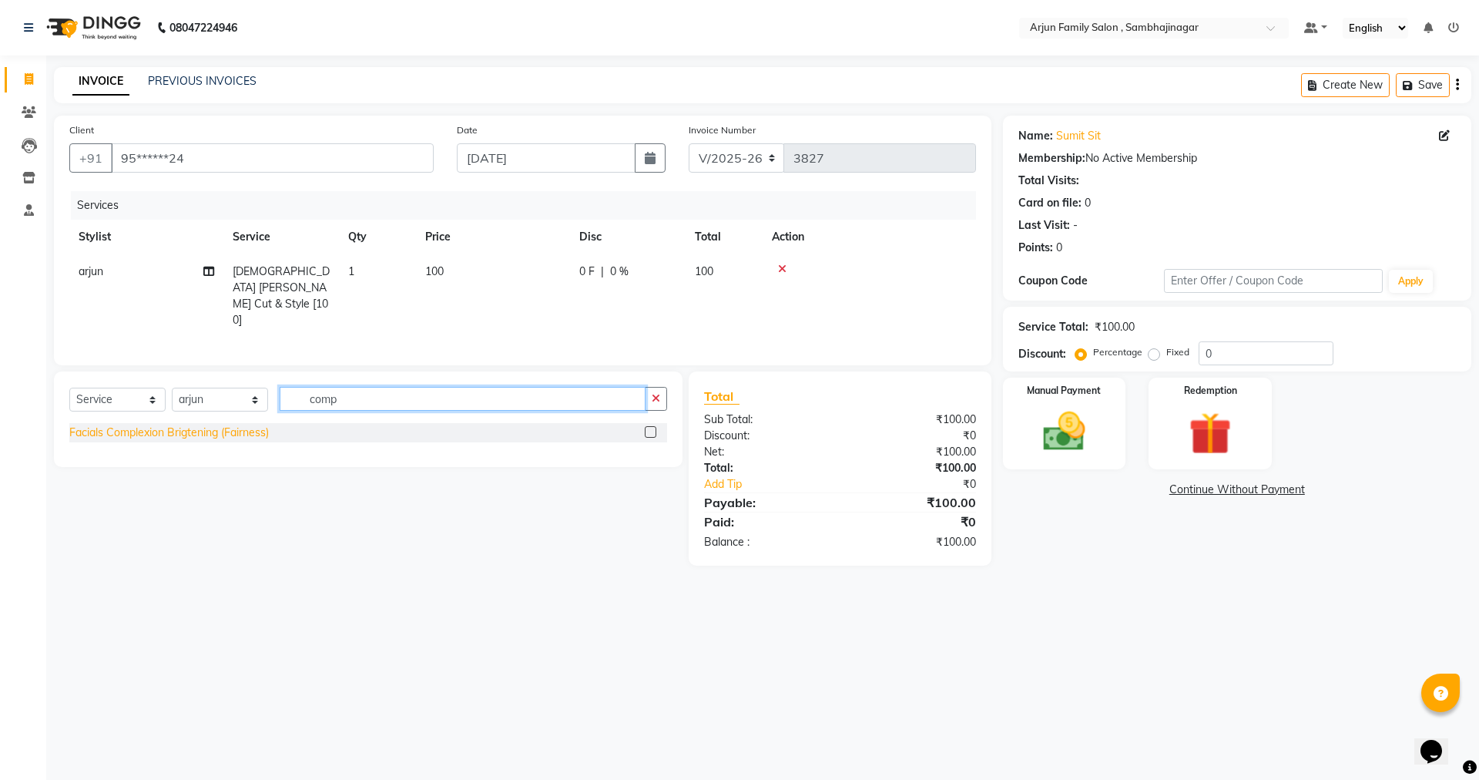
type input "comp"
click at [218, 431] on div "Facials Complexion Brigtening (Fairness)" at bounding box center [169, 433] width 200 height 16
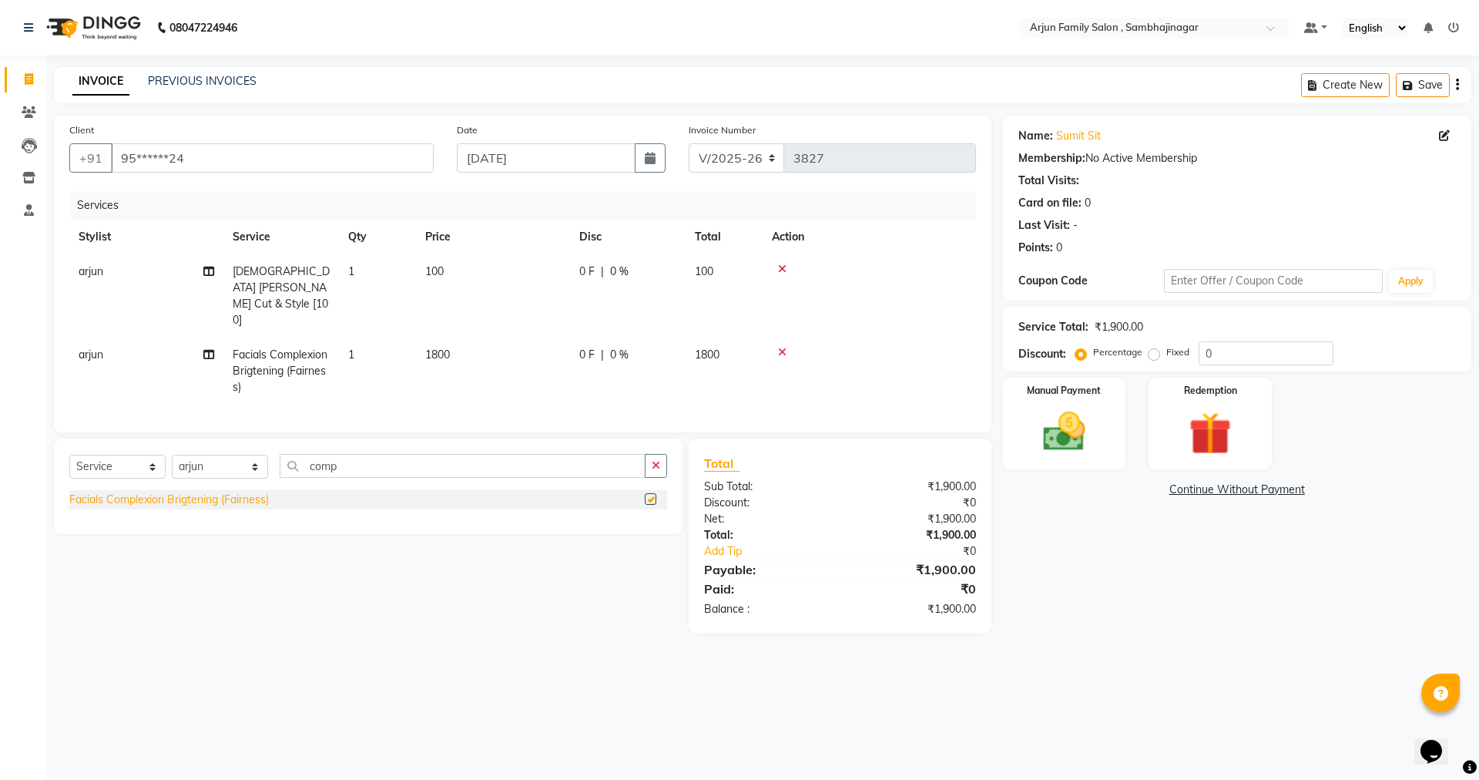
checkbox input "false"
click at [584, 347] on span "0 F" at bounding box center [586, 355] width 15 height 16
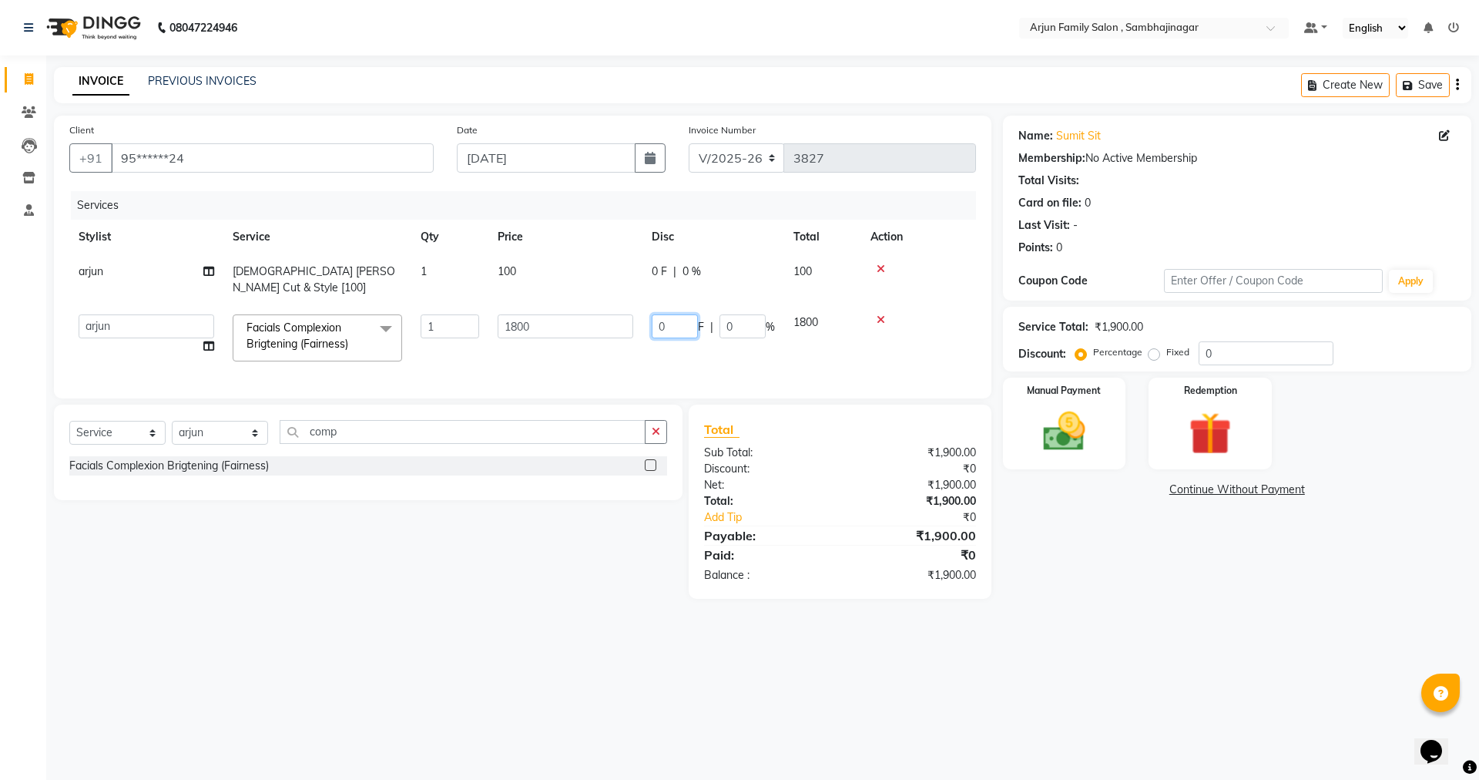
click at [679, 317] on input "0" at bounding box center [675, 326] width 46 height 24
type input "025"
click at [784, 341] on tr "arjun [PERSON_NAME] [PERSON_NAME] [PERSON_NAME] [PERSON_NAME] Facials Complexio…" at bounding box center [522, 337] width 907 height 65
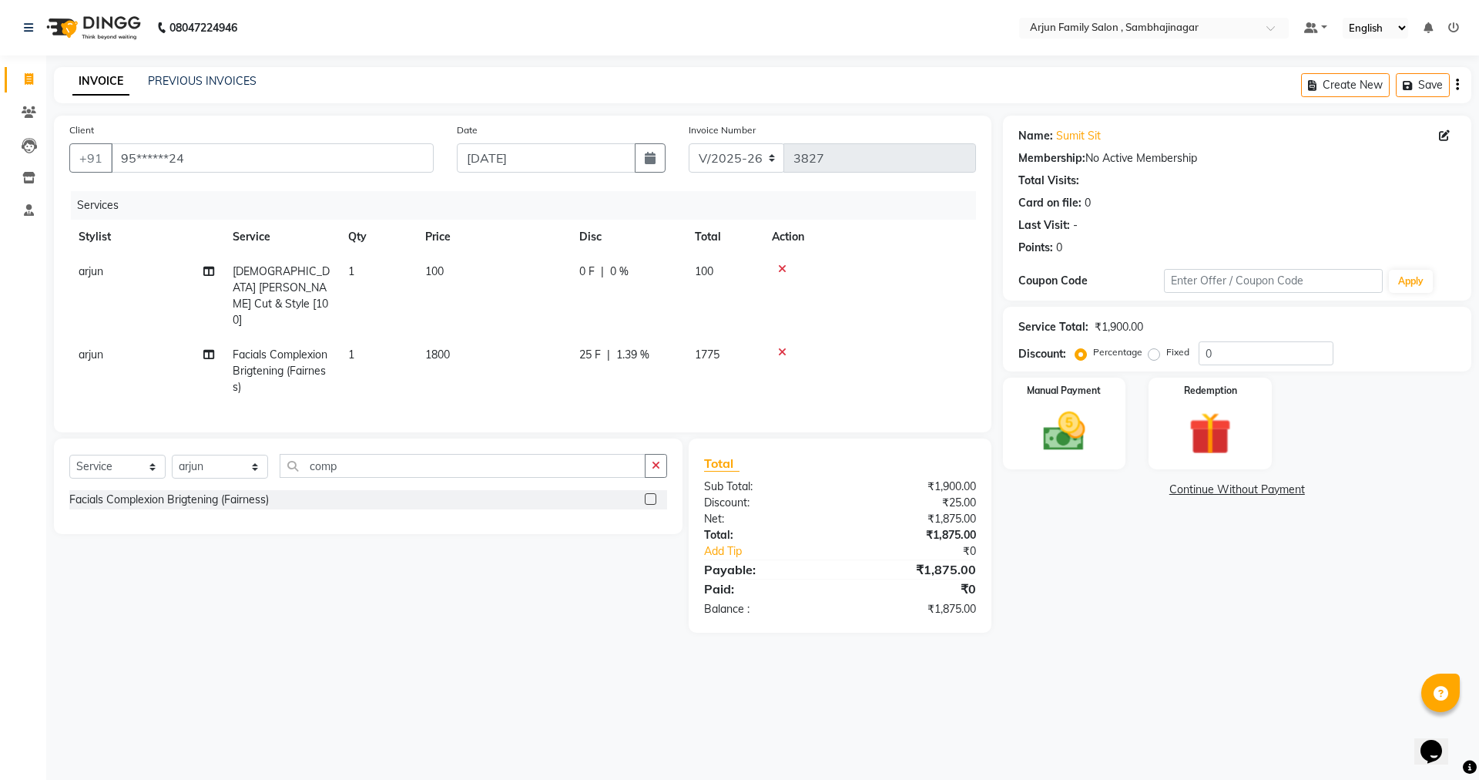
click at [594, 347] on span "25 F" at bounding box center [590, 355] width 22 height 16
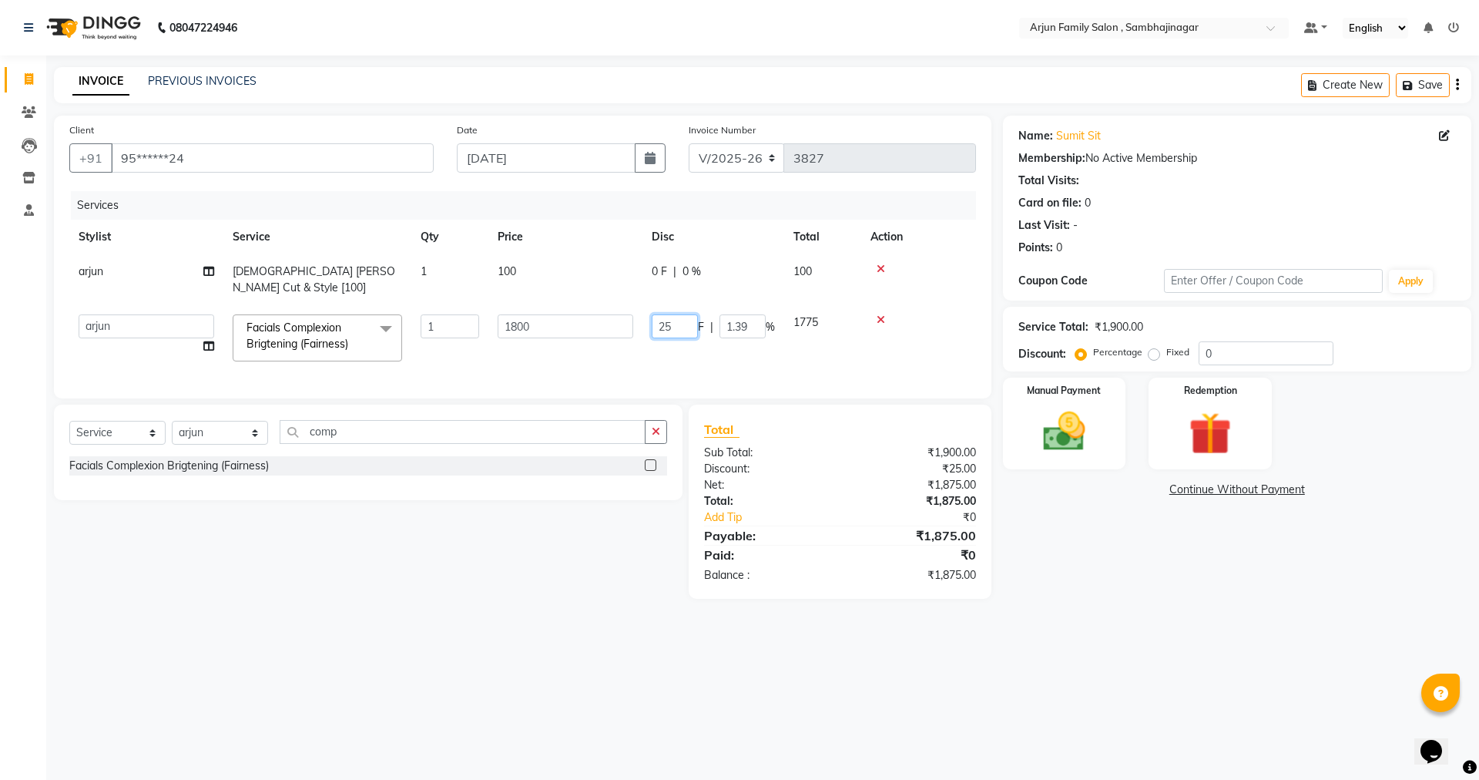
click at [681, 314] on input "25" at bounding box center [675, 326] width 46 height 24
type input "2"
type input "600"
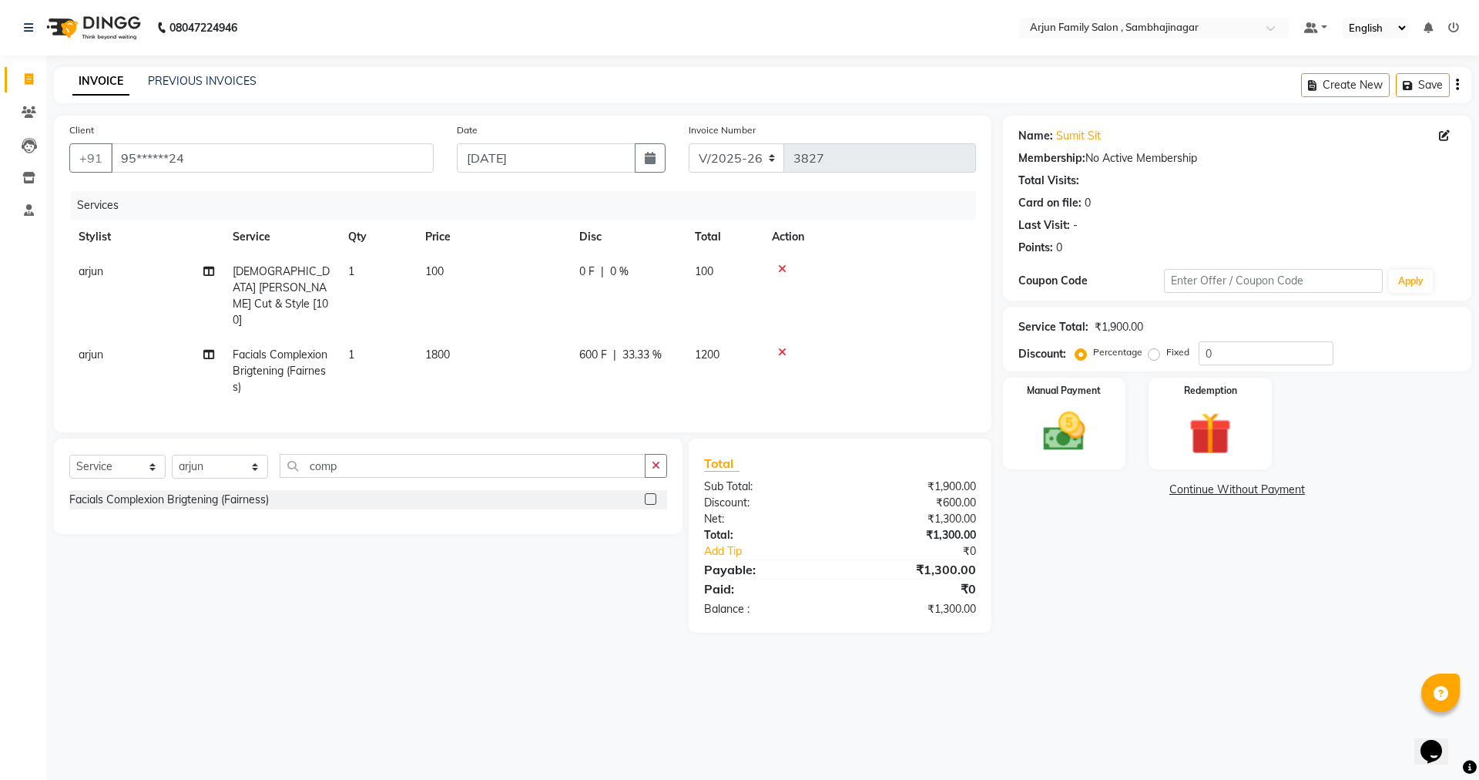
click at [751, 337] on tr "arjun Facials Complexion Brigtening (Fairness) 1 1800 600 F | 33.33 % 1200" at bounding box center [522, 370] width 907 height 67
click at [1099, 427] on img at bounding box center [1065, 431] width 72 height 51
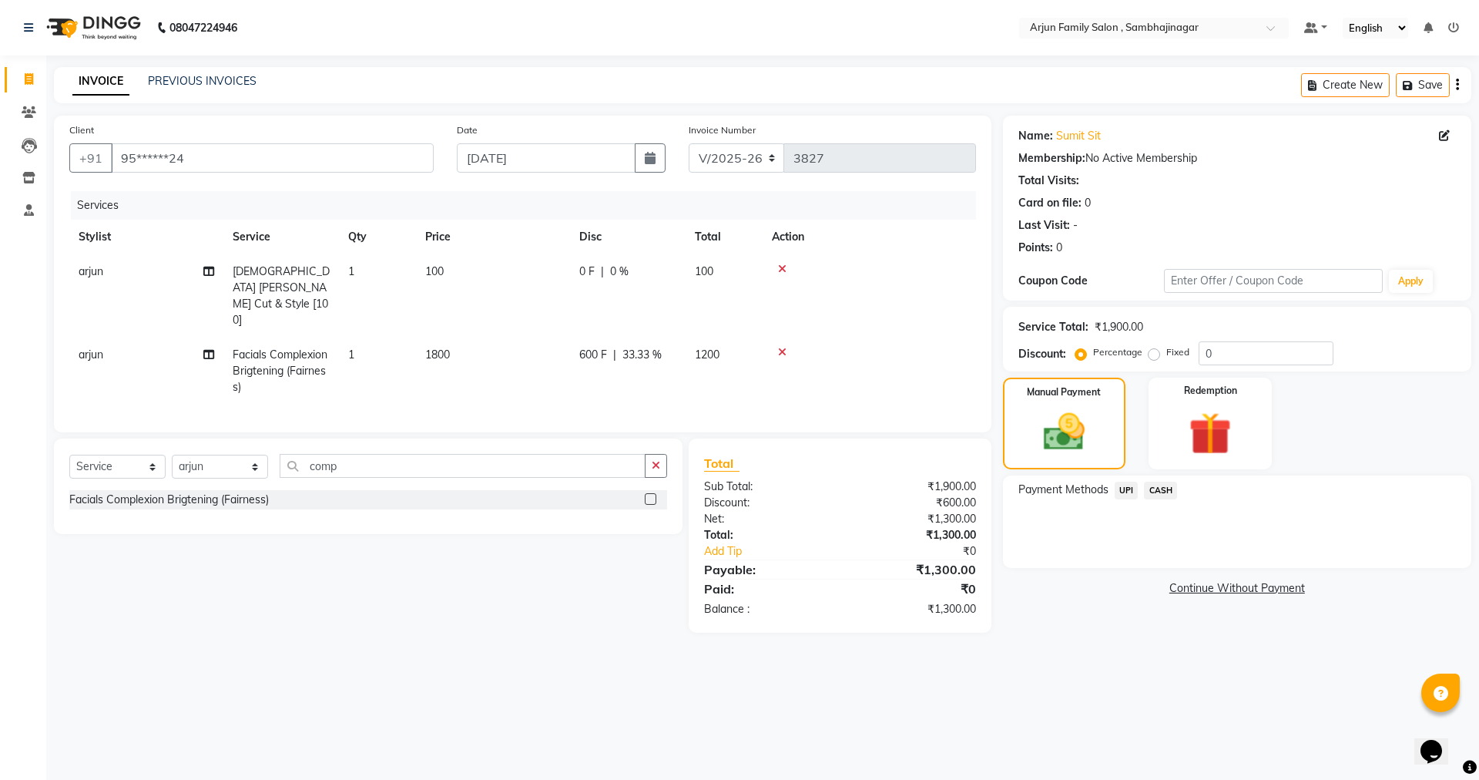
drag, startPoint x: 1131, startPoint y: 483, endPoint x: 1139, endPoint y: 489, distance: 9.9
click at [1130, 483] on span "UPI" at bounding box center [1127, 491] width 24 height 18
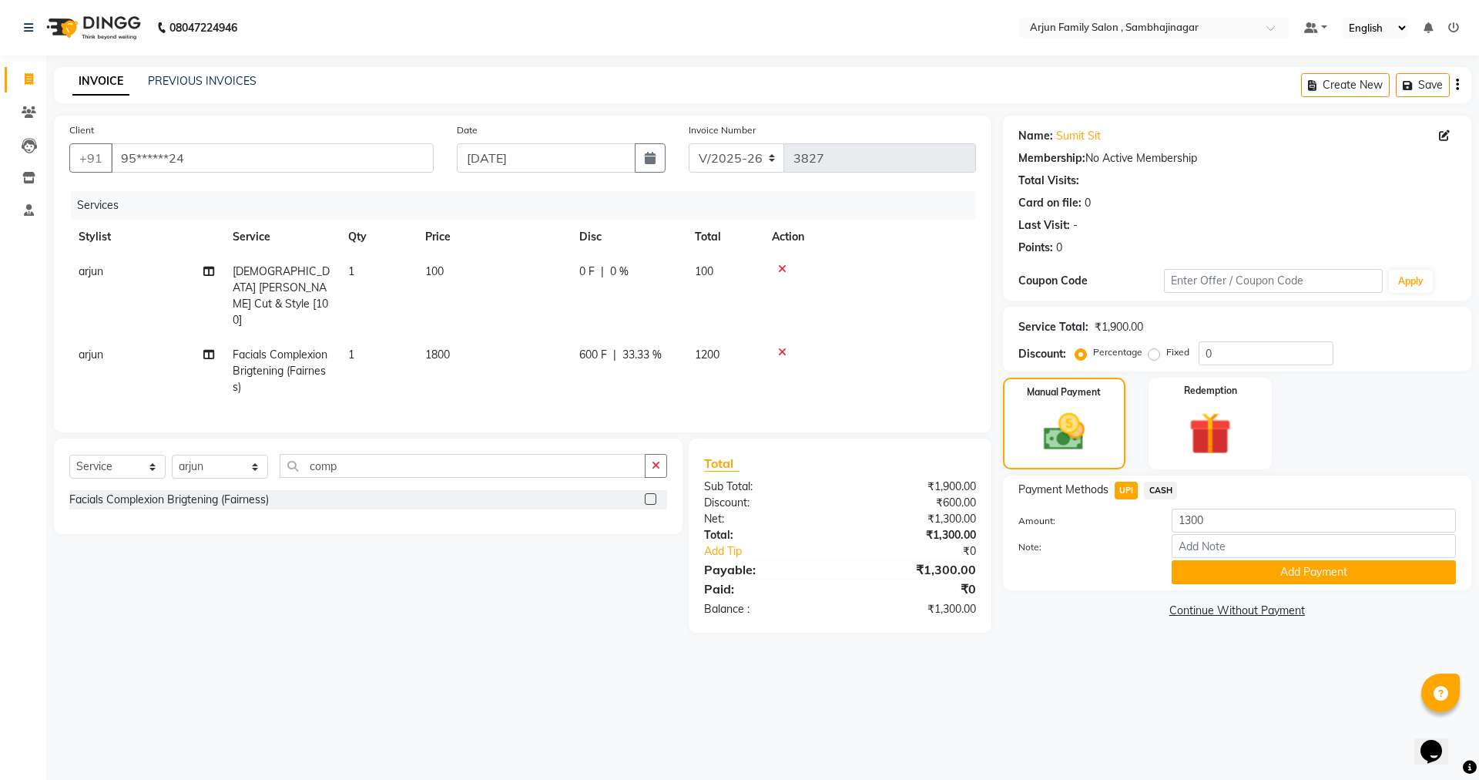
click at [1156, 487] on span "CASH" at bounding box center [1160, 491] width 33 height 18
click at [103, 337] on td "arjun" at bounding box center [146, 370] width 154 height 67
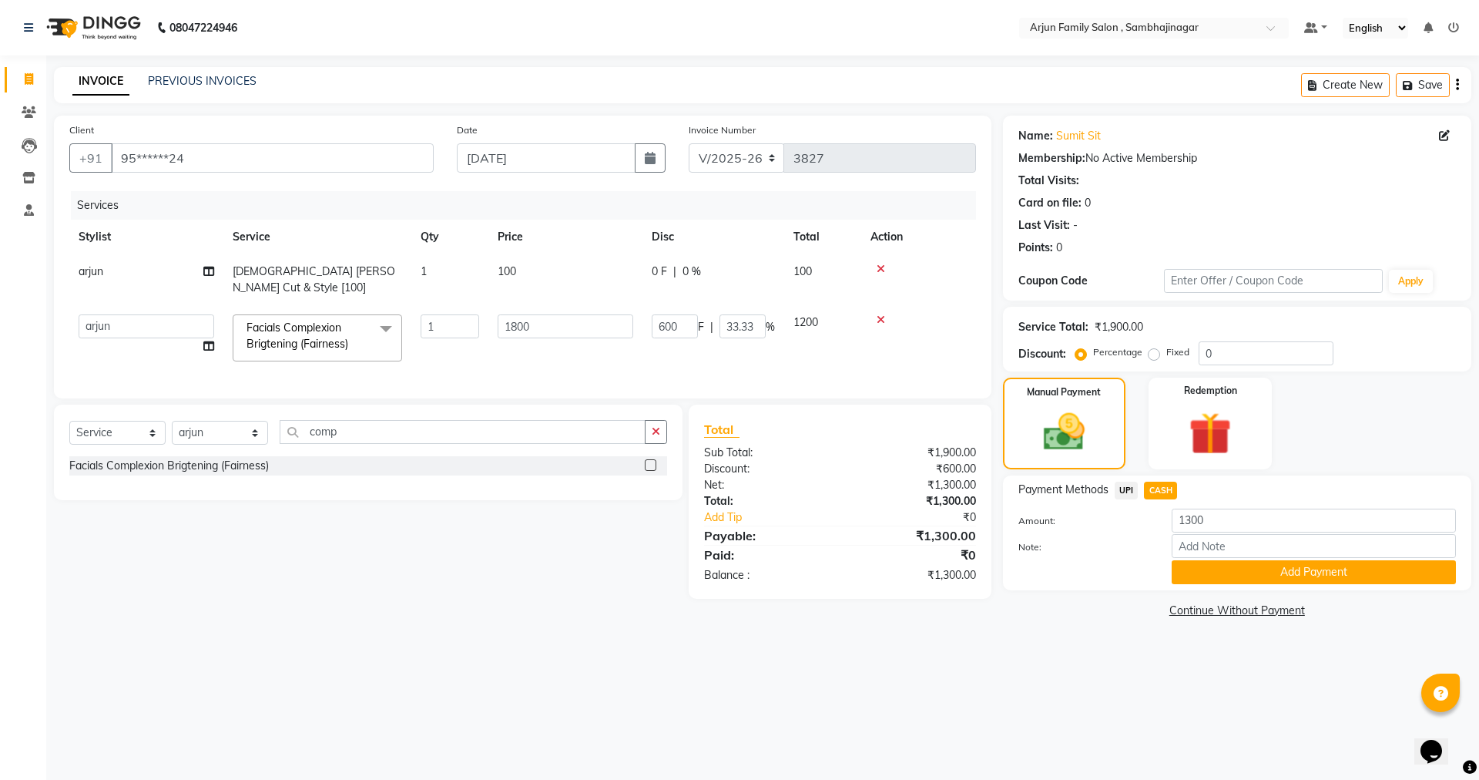
click at [121, 305] on td "arjun [PERSON_NAME] [PERSON_NAME] [PERSON_NAME] [PERSON_NAME]" at bounding box center [146, 337] width 154 height 65
click at [121, 314] on select "arjun [PERSON_NAME] [PERSON_NAME] [PERSON_NAME] [PERSON_NAME]" at bounding box center [147, 326] width 136 height 24
select select "54806"
click at [1338, 581] on button "Add Payment" at bounding box center [1314, 572] width 284 height 24
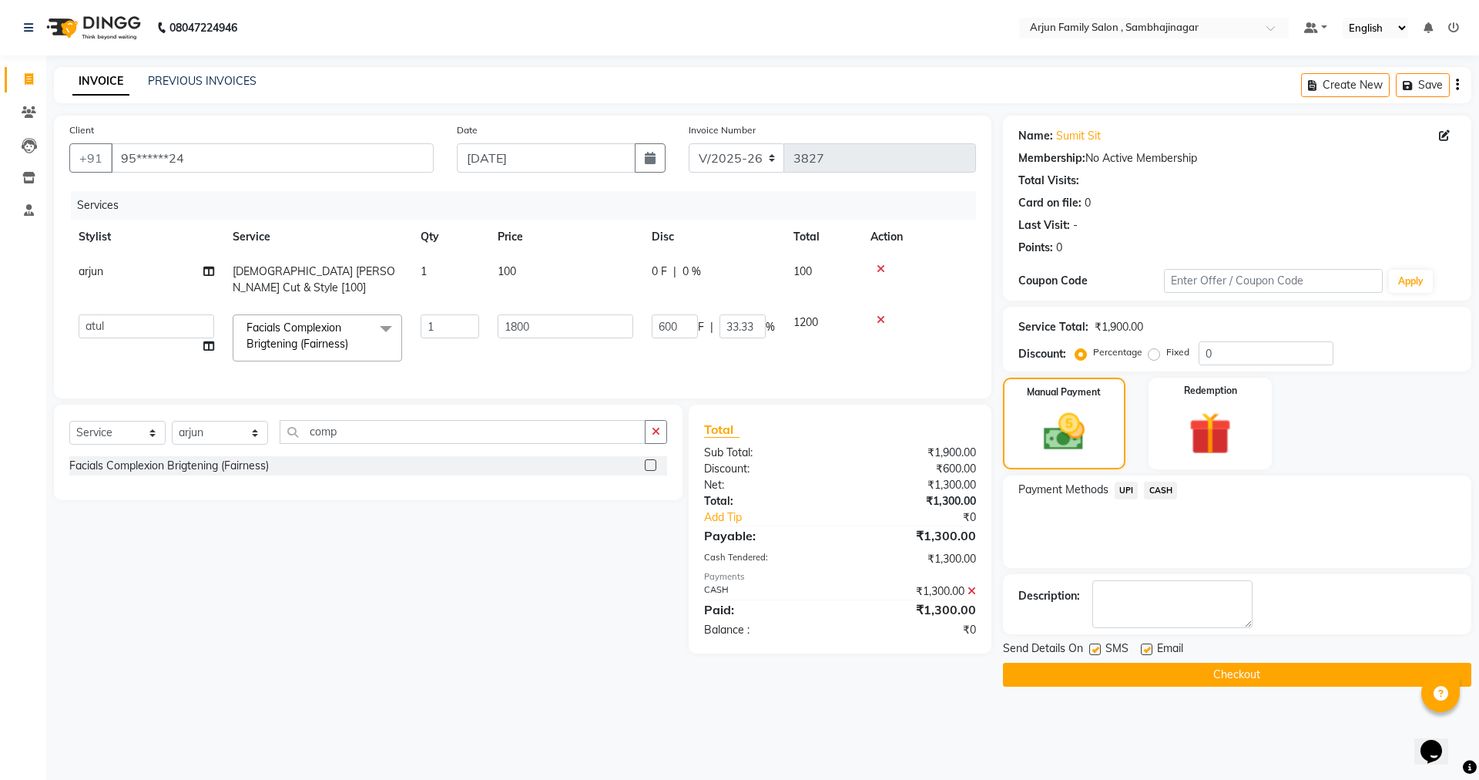
click at [1224, 674] on button "Checkout" at bounding box center [1237, 675] width 468 height 24
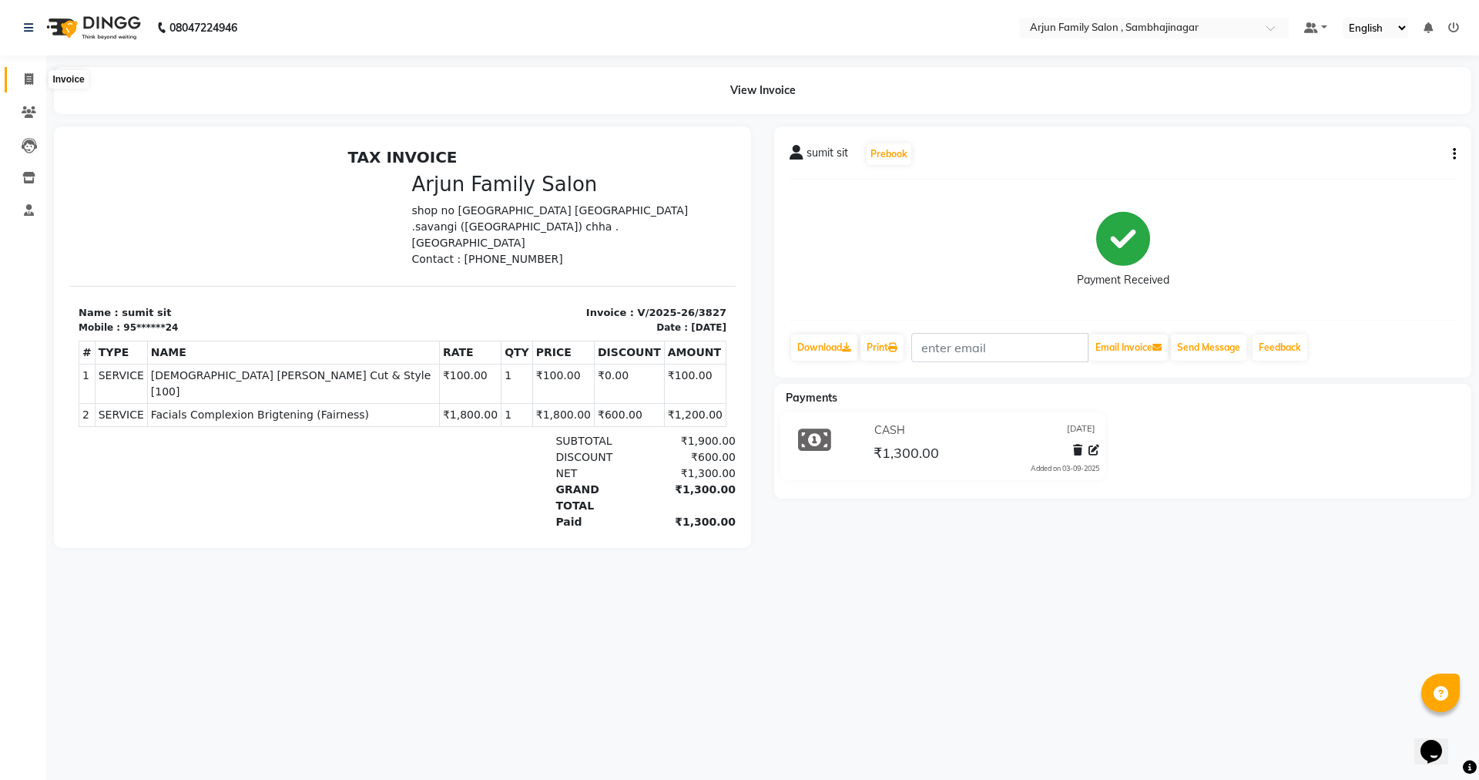
click at [32, 82] on icon at bounding box center [29, 79] width 8 height 12
select select "6947"
select select "service"
